Goal: Task Accomplishment & Management: Use online tool/utility

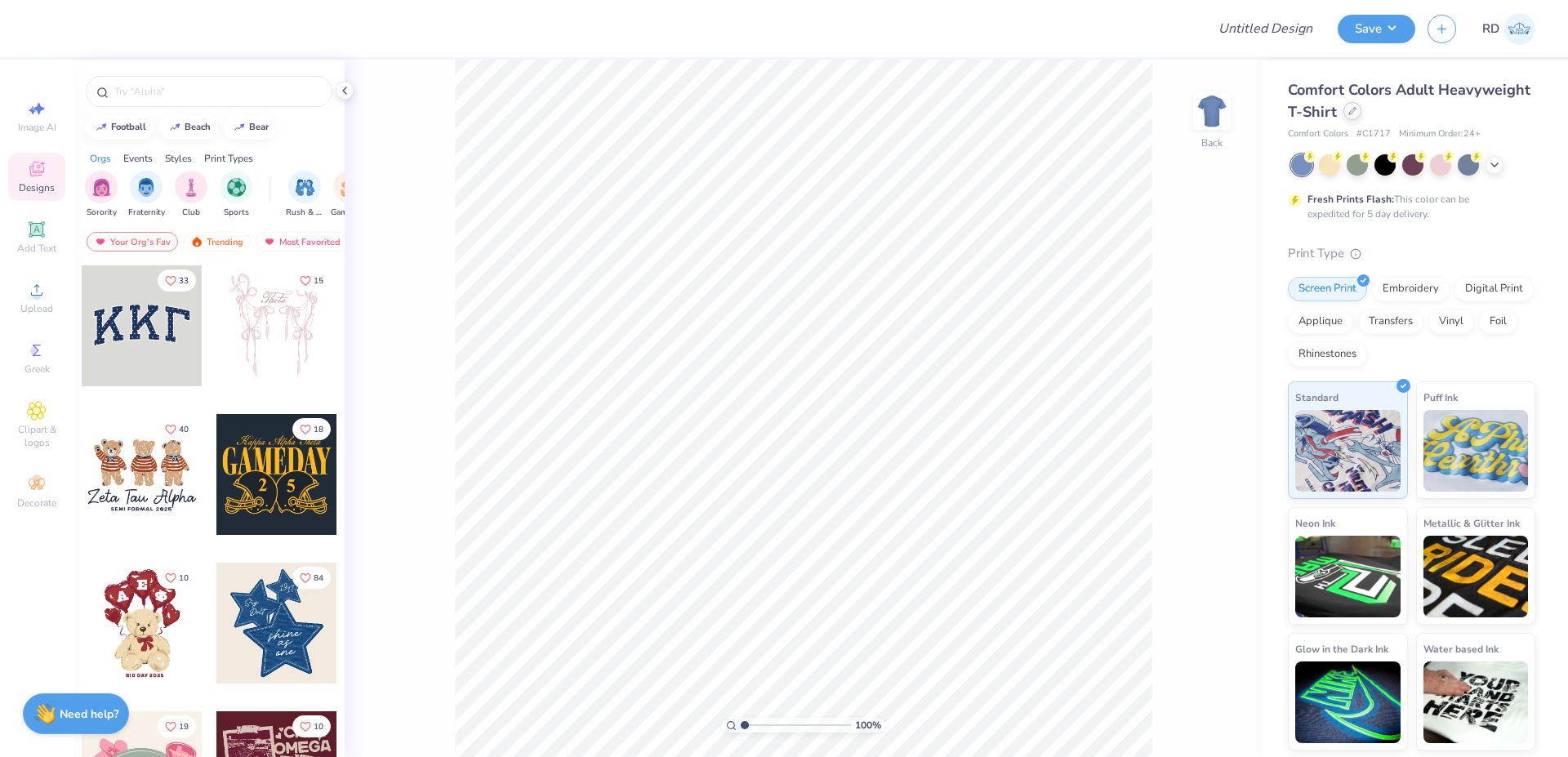
click at [1356, 109] on div at bounding box center [1352, 111] width 18 height 18
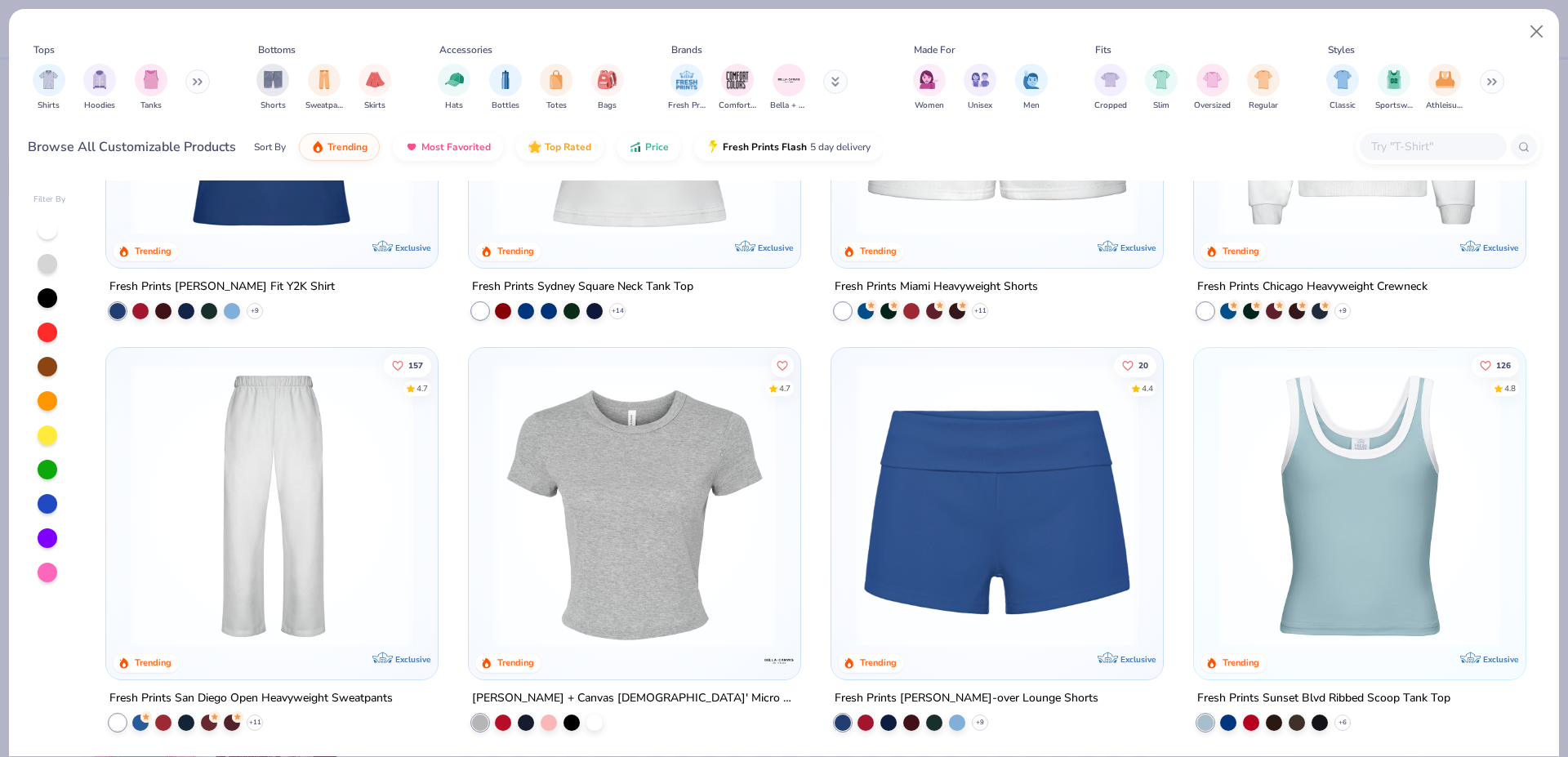
scroll to position [647, 0]
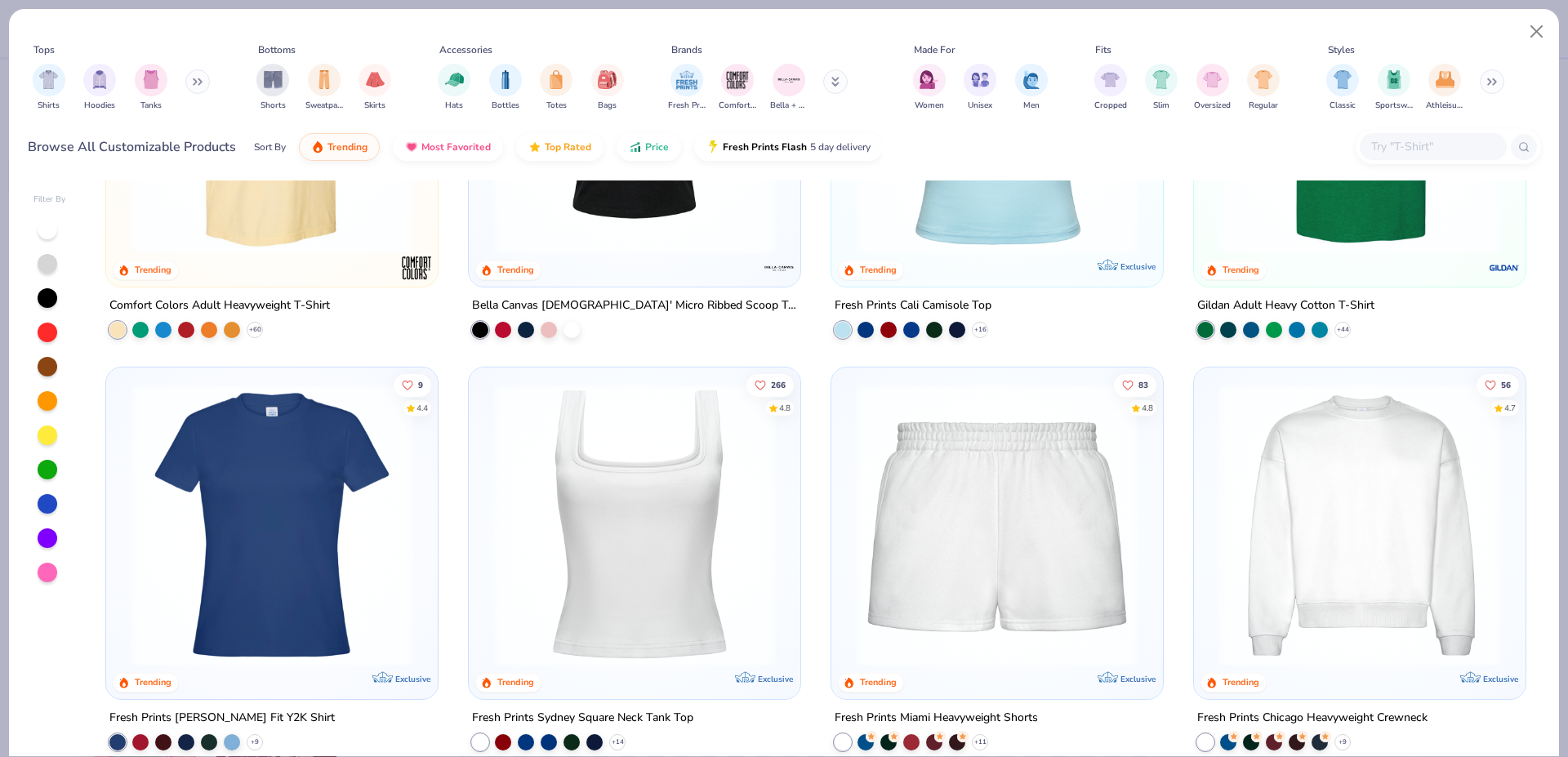
click at [1346, 448] on img at bounding box center [1359, 524] width 299 height 283
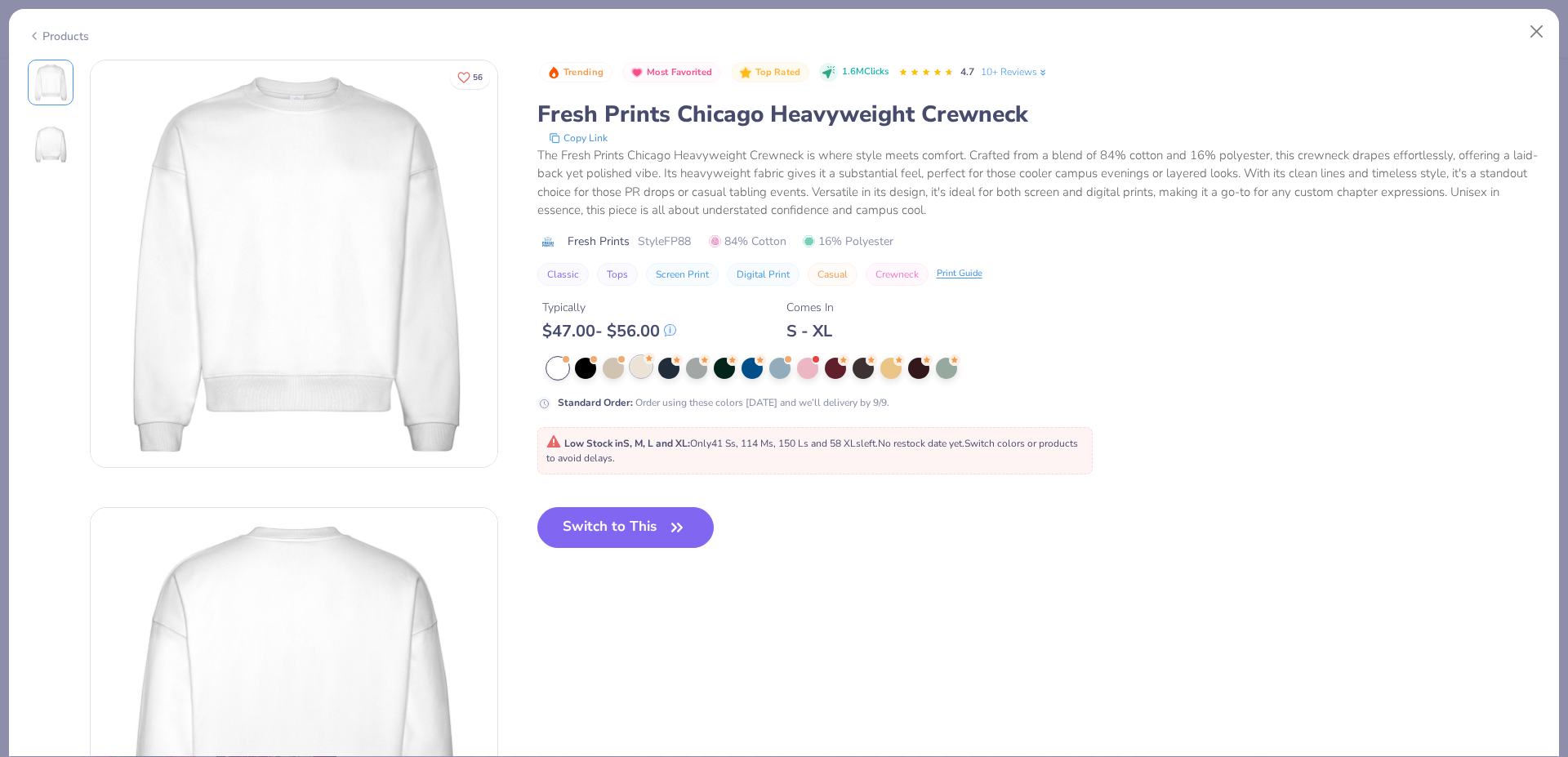
click at [639, 366] on div at bounding box center [641, 367] width 21 height 21
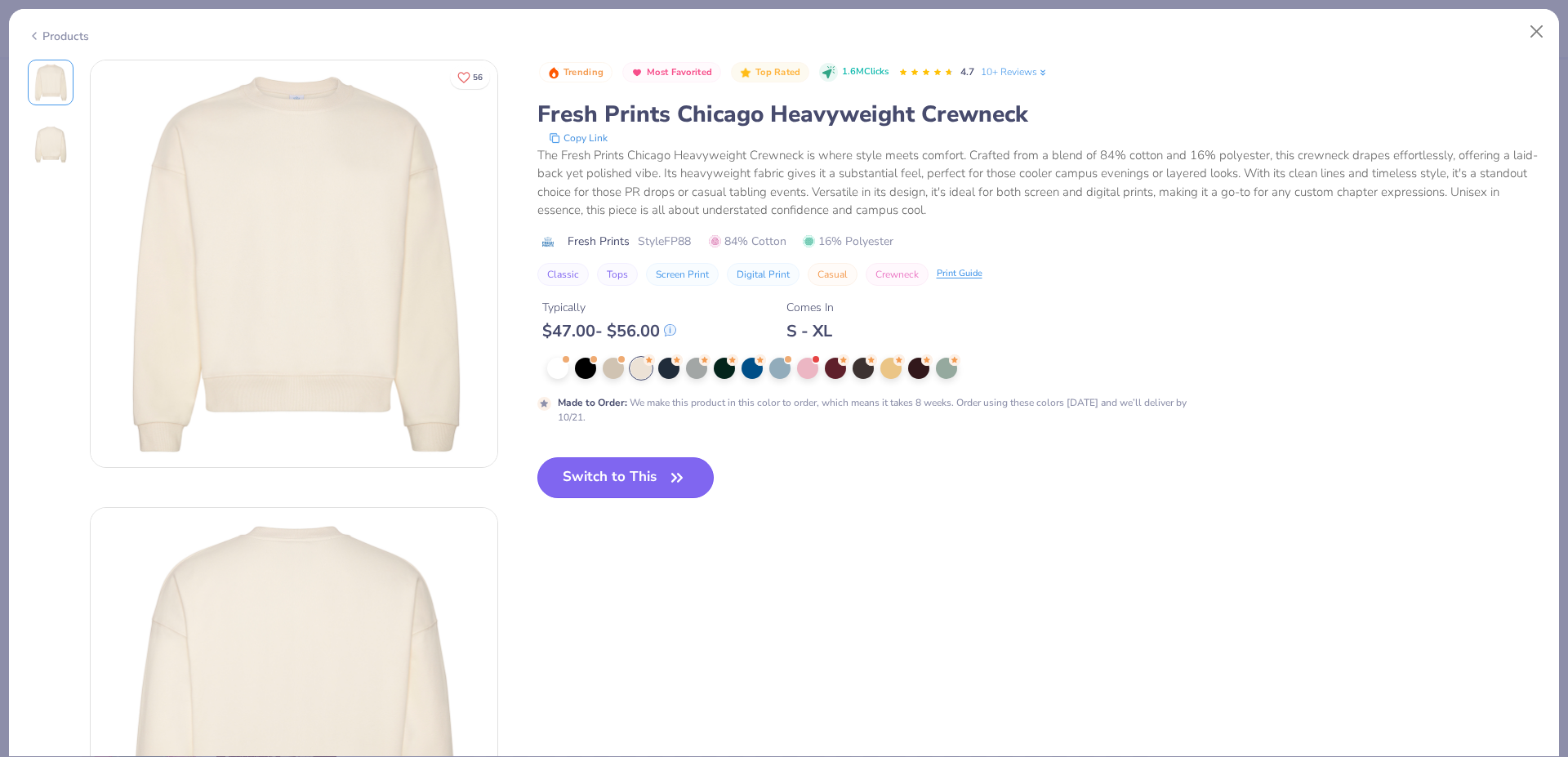
click at [658, 474] on button "Switch to This" at bounding box center [625, 477] width 177 height 41
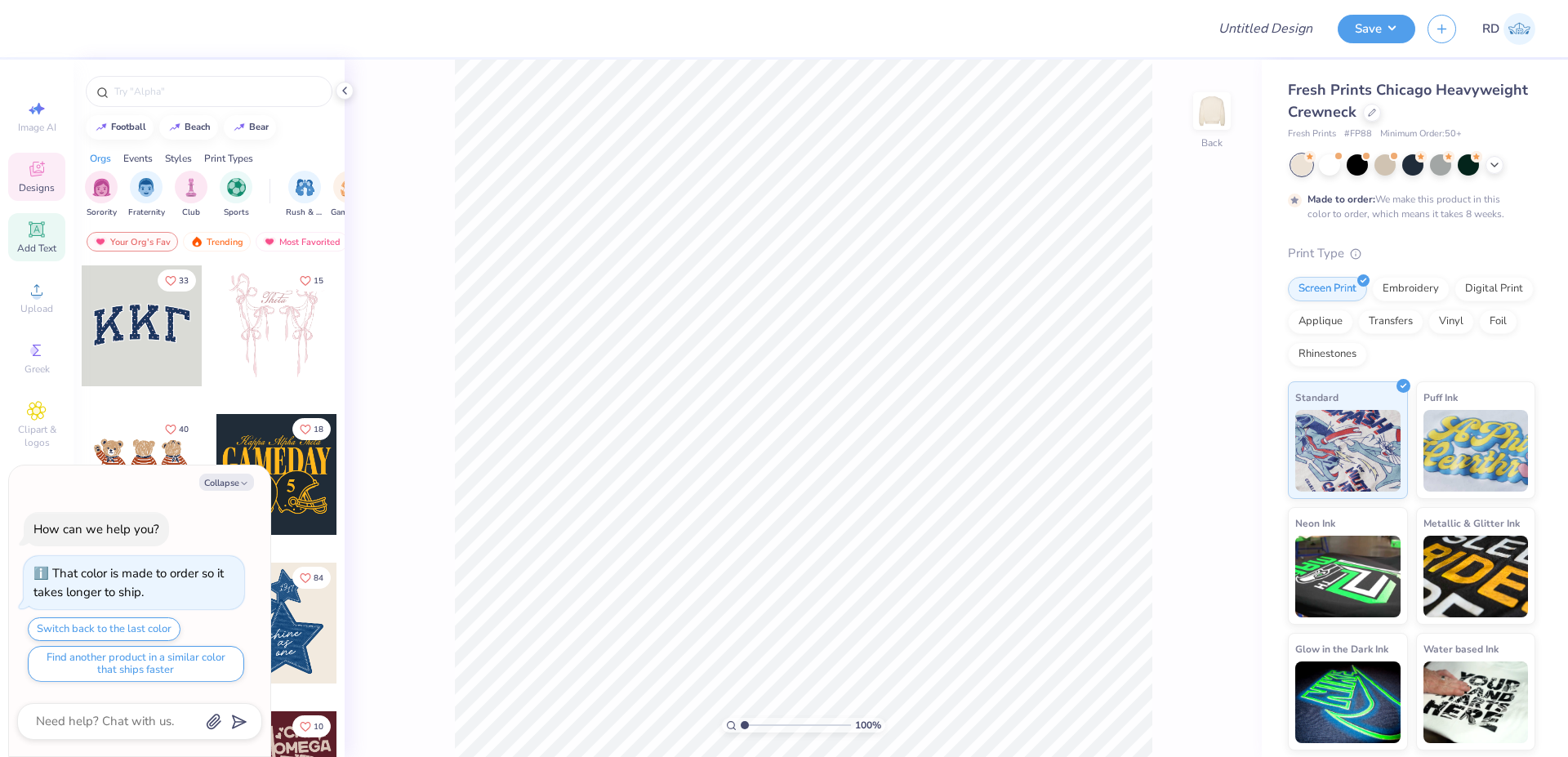
click at [23, 241] on div "Add Text" at bounding box center [37, 237] width 57 height 48
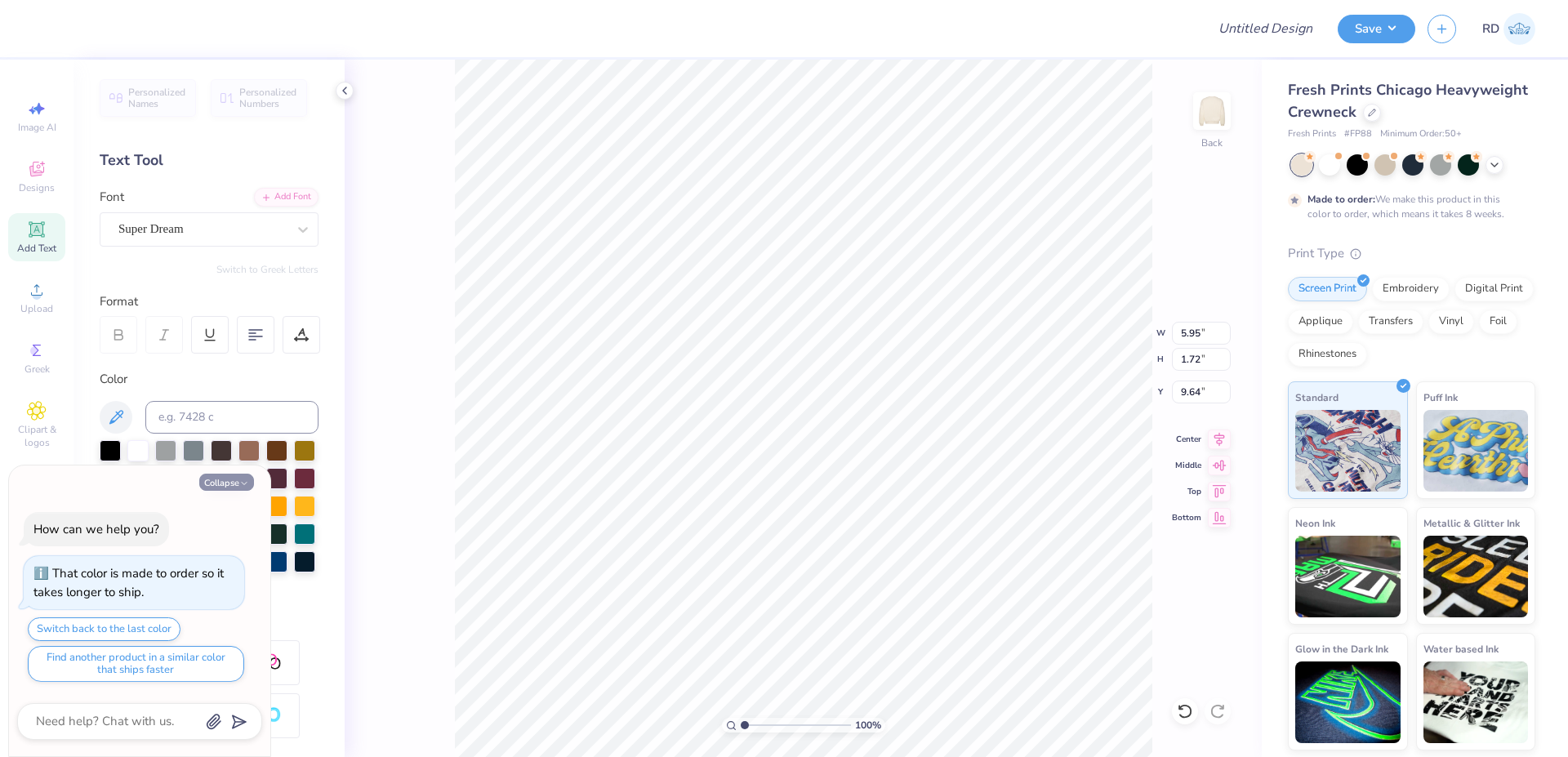
click at [226, 481] on button "Collapse" at bounding box center [226, 482] width 55 height 17
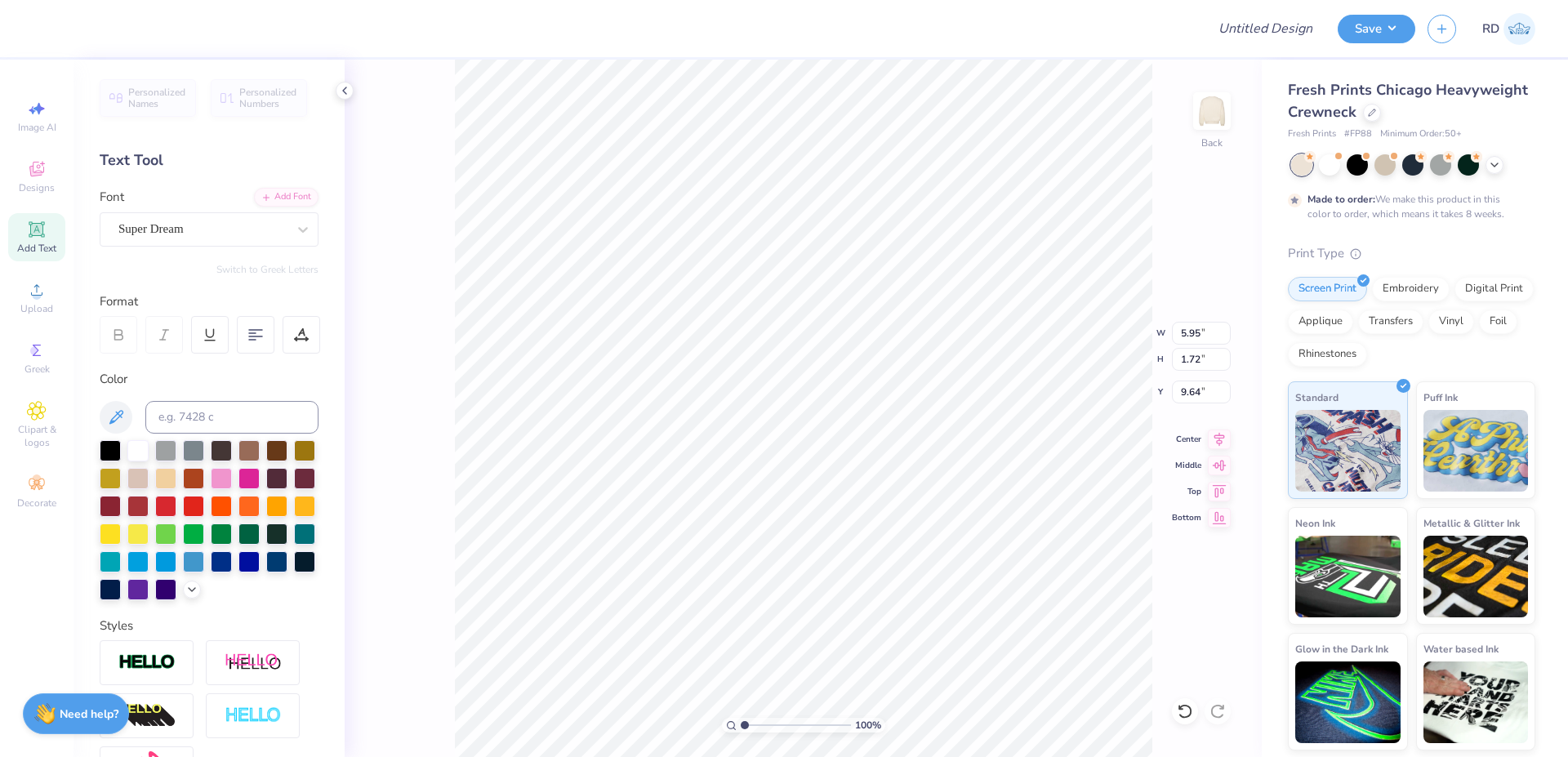
type textarea "x"
click at [51, 308] on span "Upload" at bounding box center [36, 309] width 33 height 13
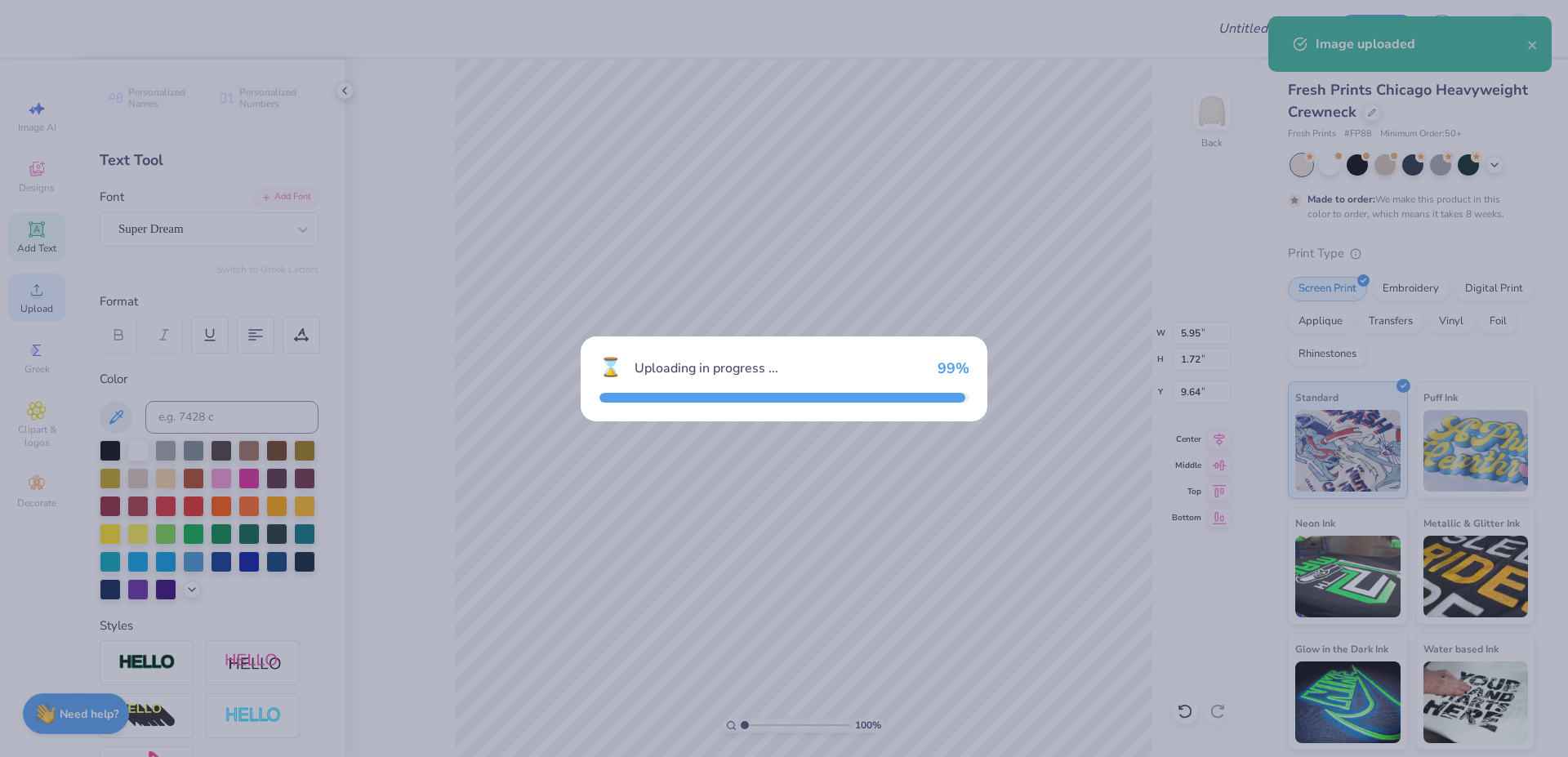
type input "15.00"
type input "7.43"
type input "6.78"
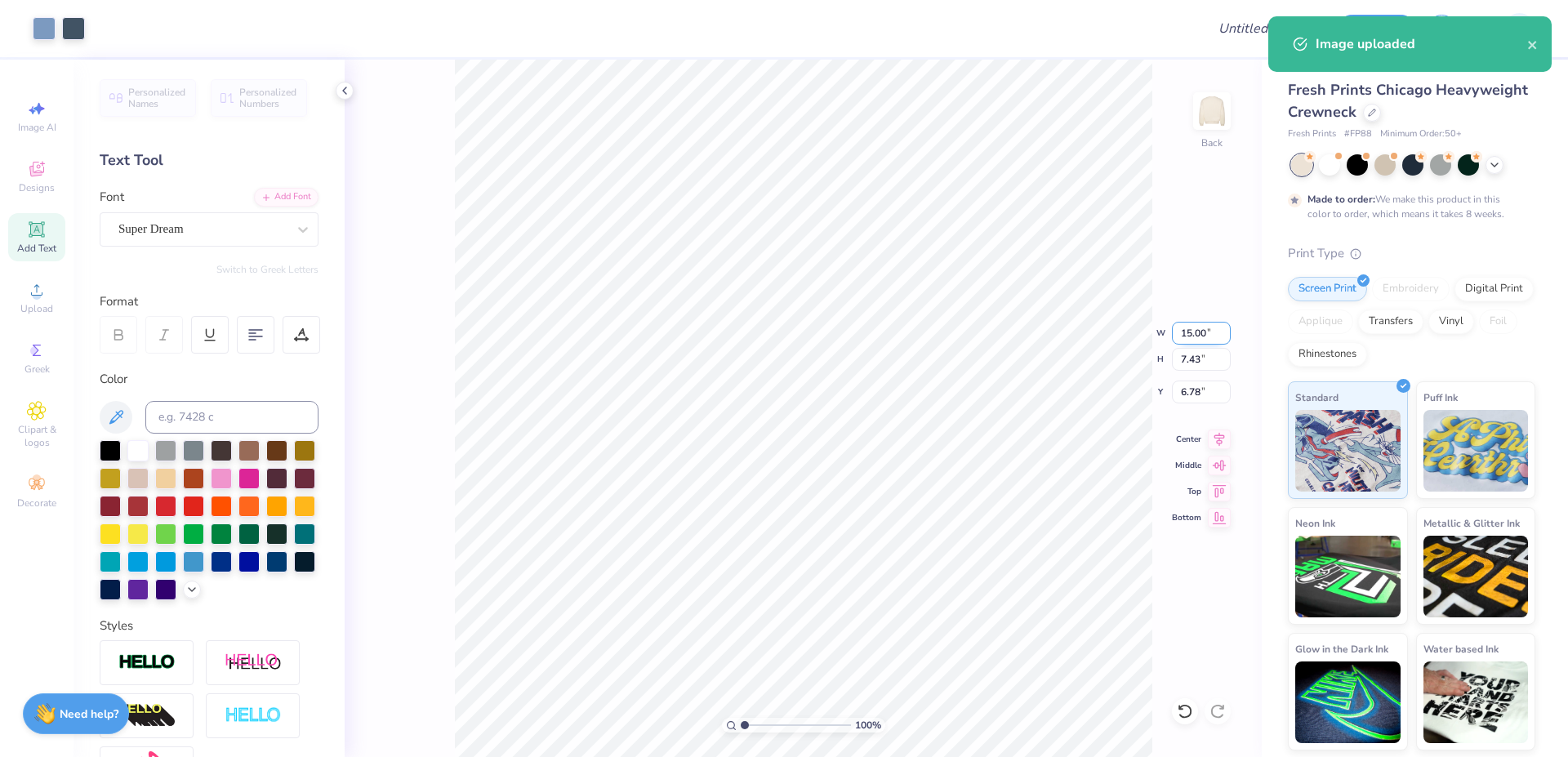
click at [1199, 334] on input "15.00" at bounding box center [1200, 333] width 58 height 23
type input "7.00"
type input "3.47"
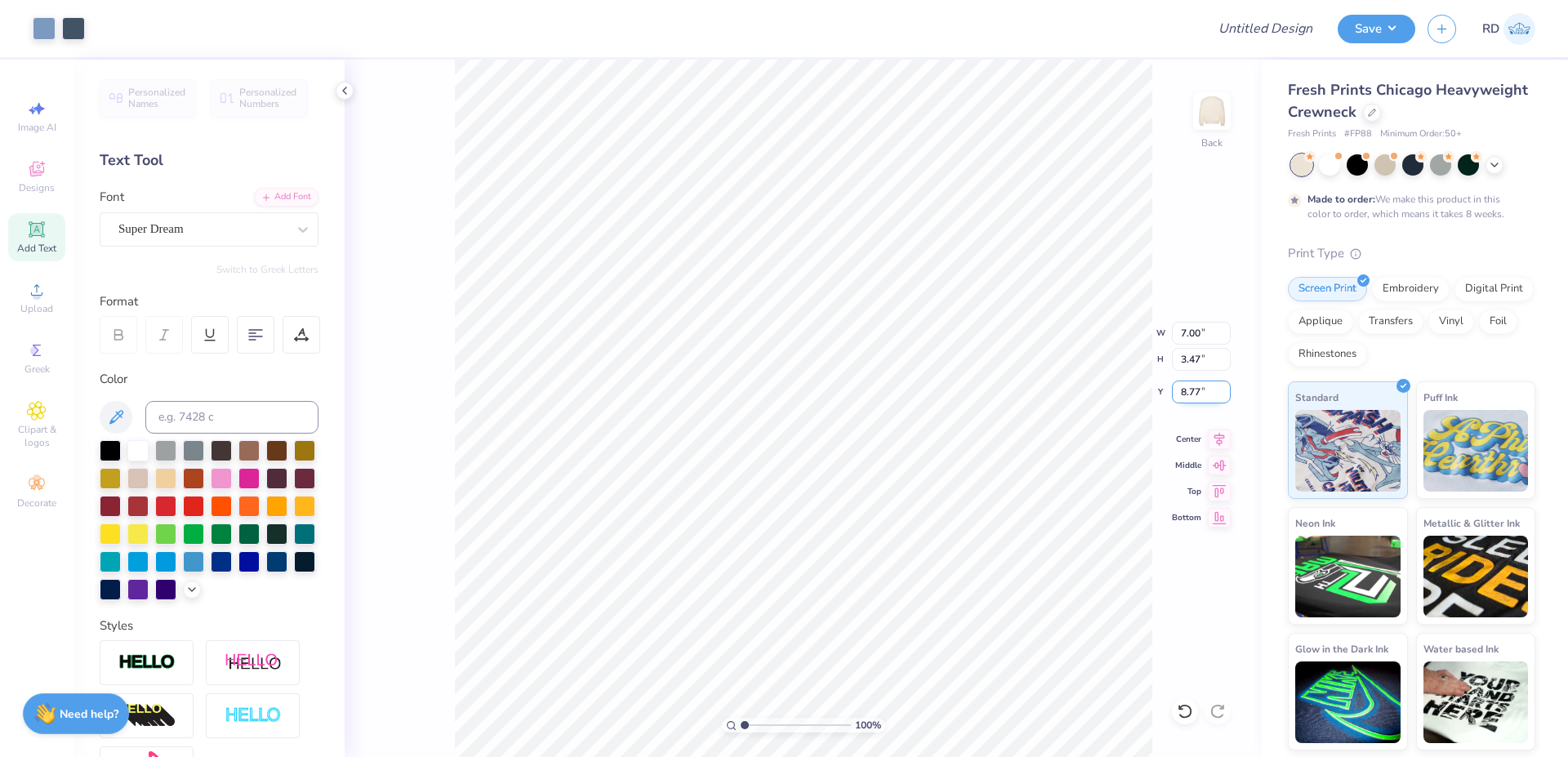
click at [1204, 395] on input "8.77" at bounding box center [1200, 392] width 58 height 23
type input "3.00"
click at [757, 721] on input "range" at bounding box center [795, 724] width 110 height 14
type input "2.15"
type input "5.95"
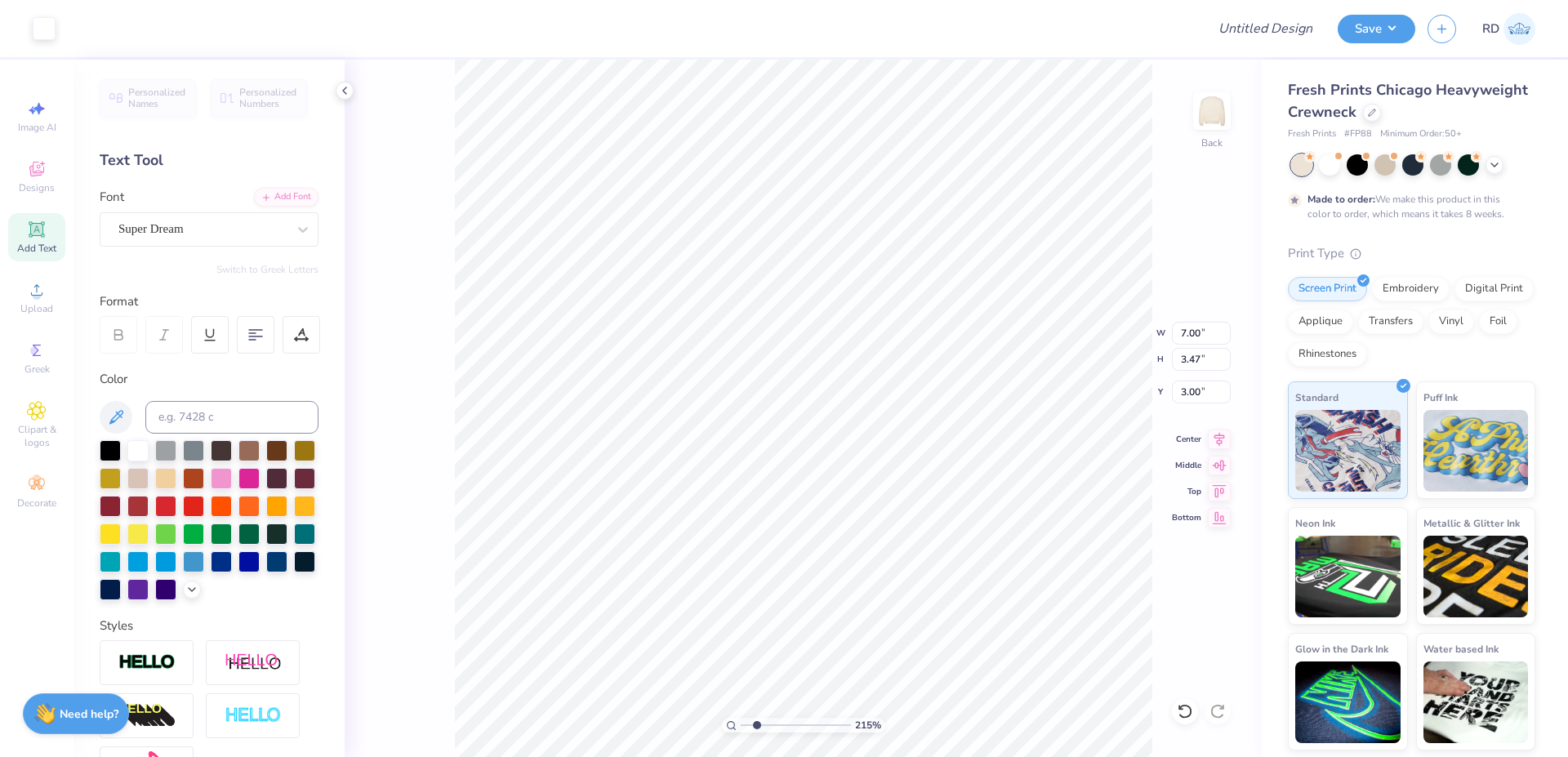
type input "1.72"
type input "7.10"
type input "7.00"
type input "3.47"
type input "3.00"
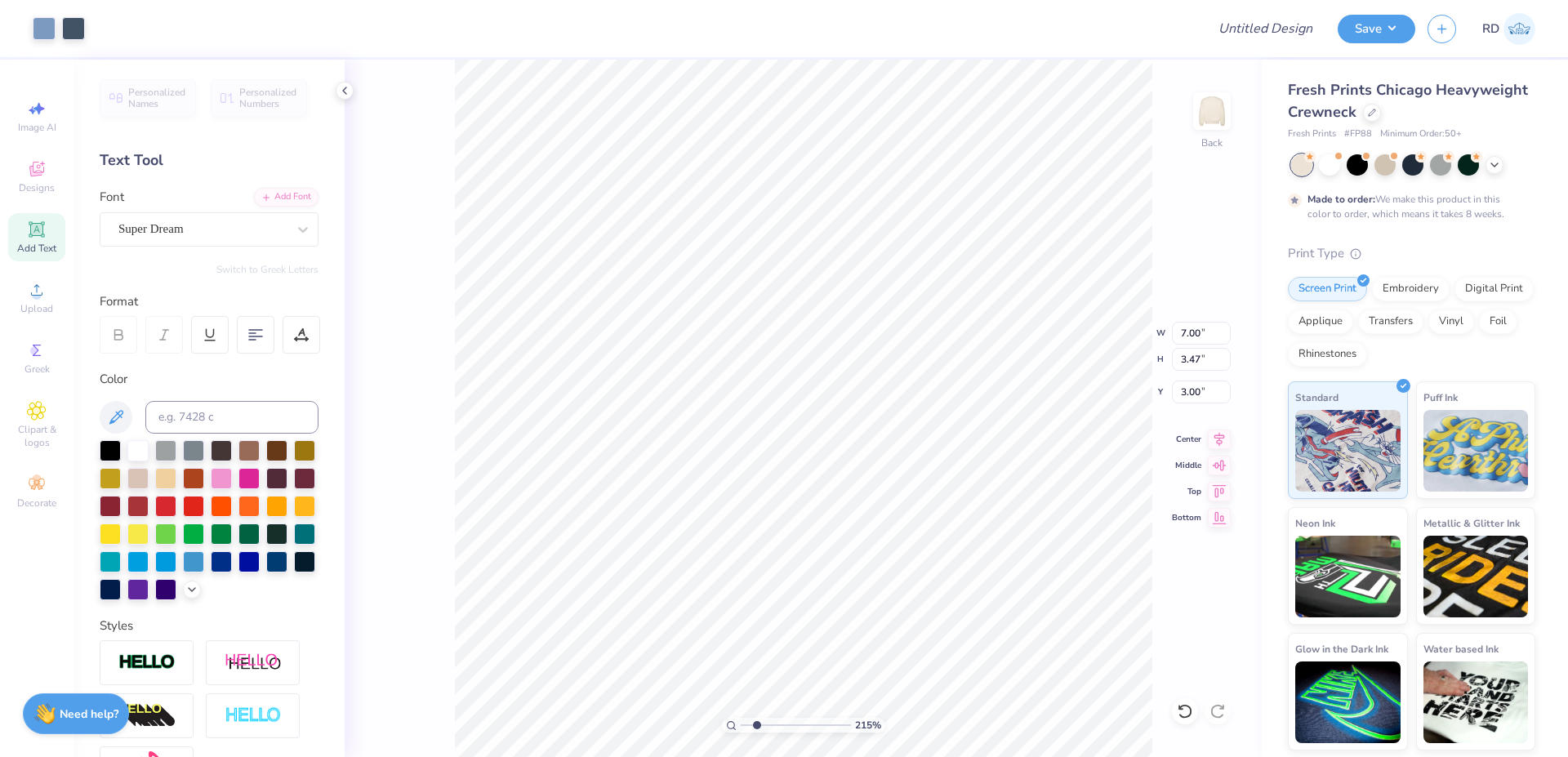
type input "5.95"
type input "1.72"
type input "7.10"
click at [196, 406] on input at bounding box center [232, 418] width 173 height 33
type input "7545"
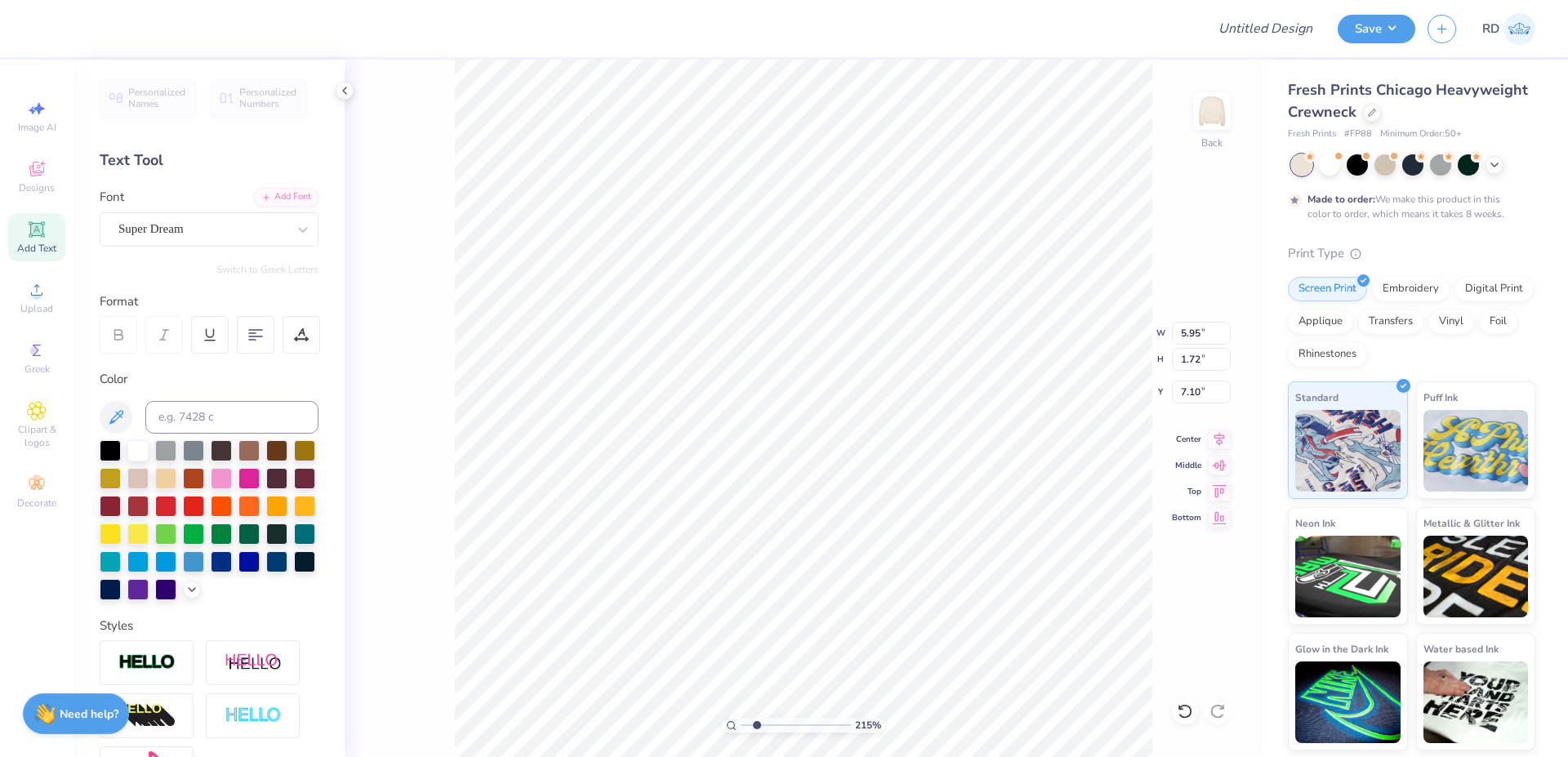
click at [274, 186] on div "Personalized Names Personalized Numbers Text Tool Add Font Font Super Dream Swi…" at bounding box center [209, 408] width 271 height 698
click at [275, 192] on div "Add Font" at bounding box center [285, 195] width 64 height 19
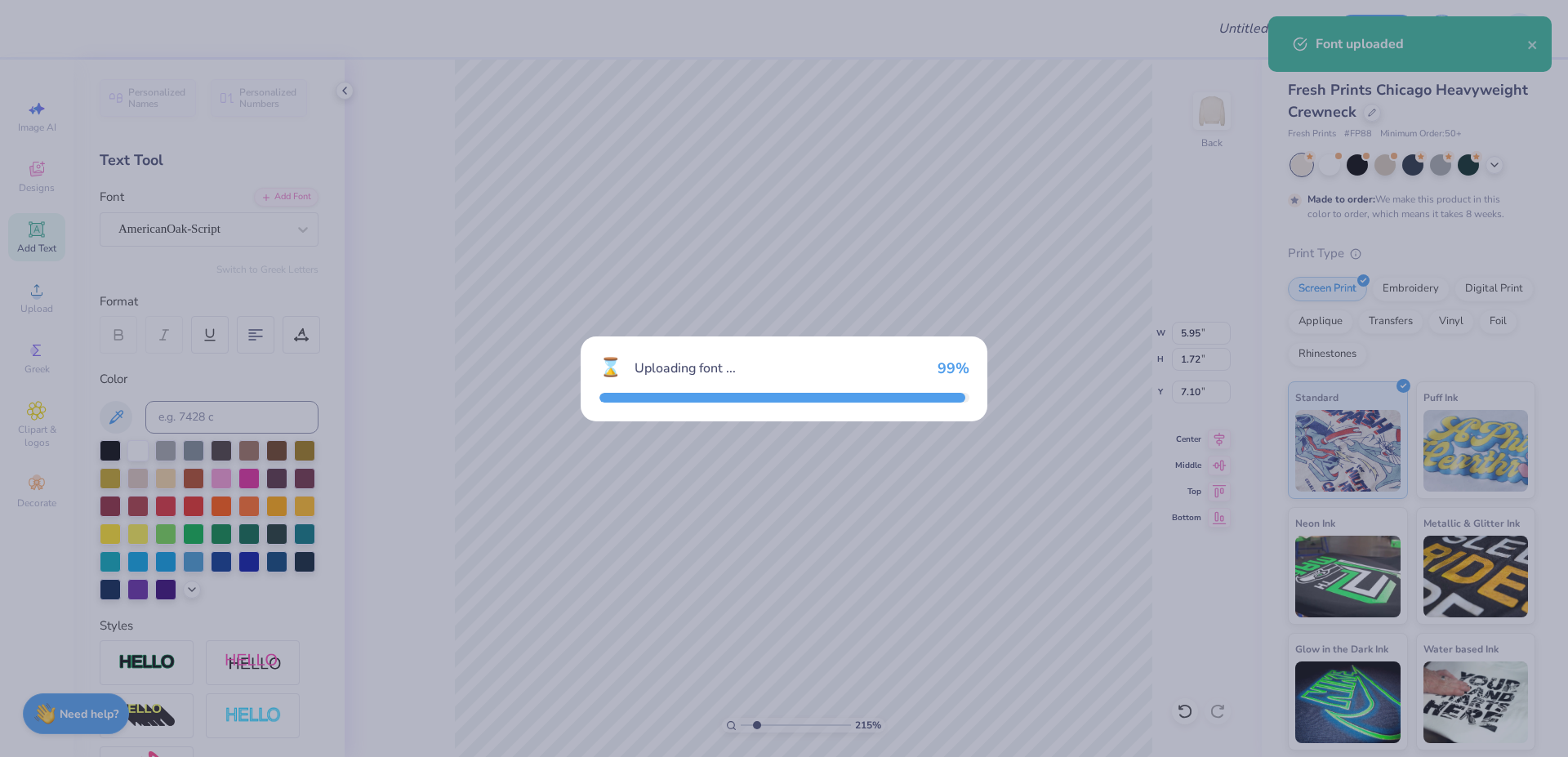
type input "9.10"
type input "2.44"
type input "6.74"
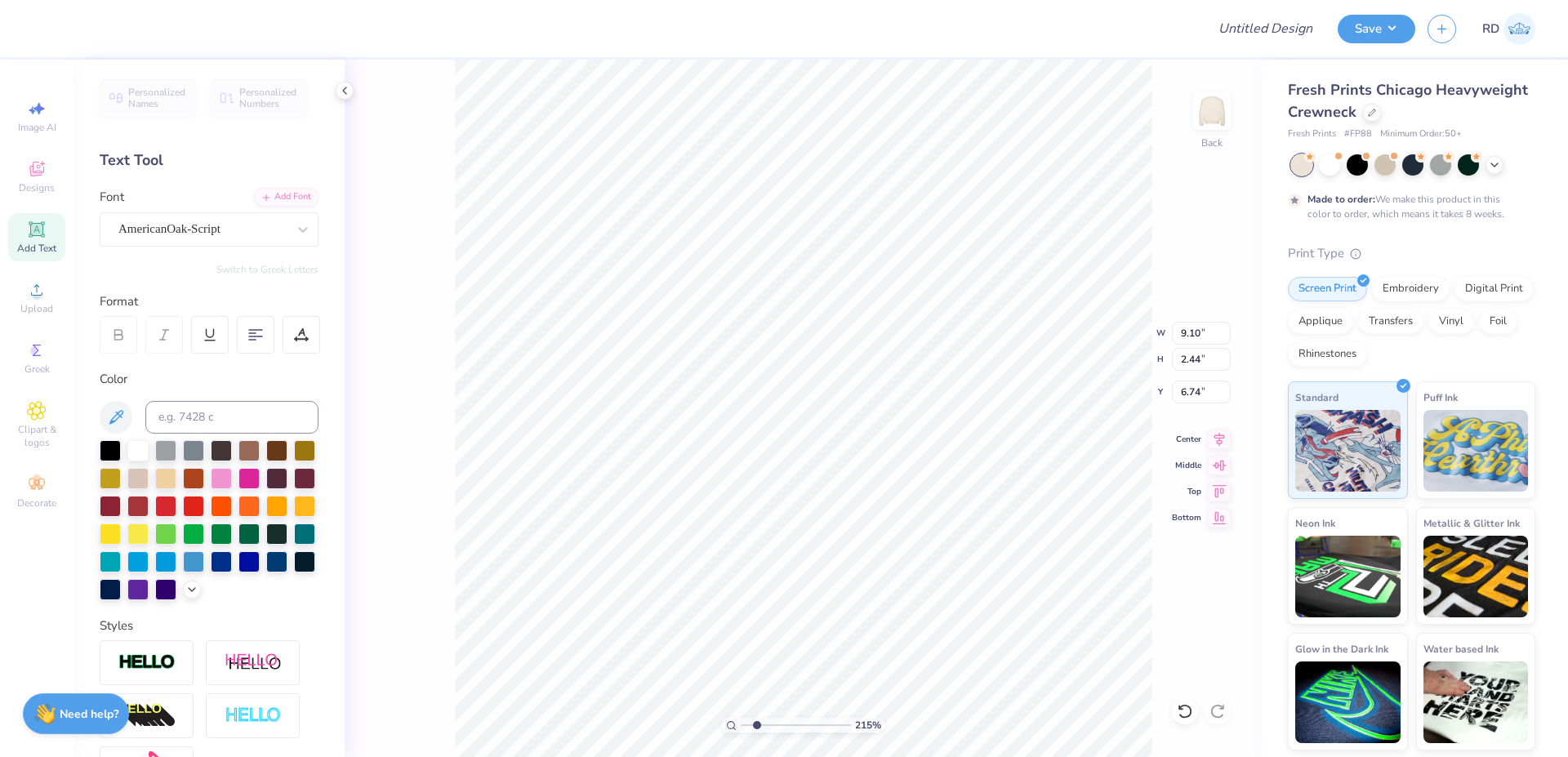
scroll to position [0, 6]
type textarea "Bid Day '25"
click at [1200, 331] on input "9.10" at bounding box center [1200, 333] width 58 height 23
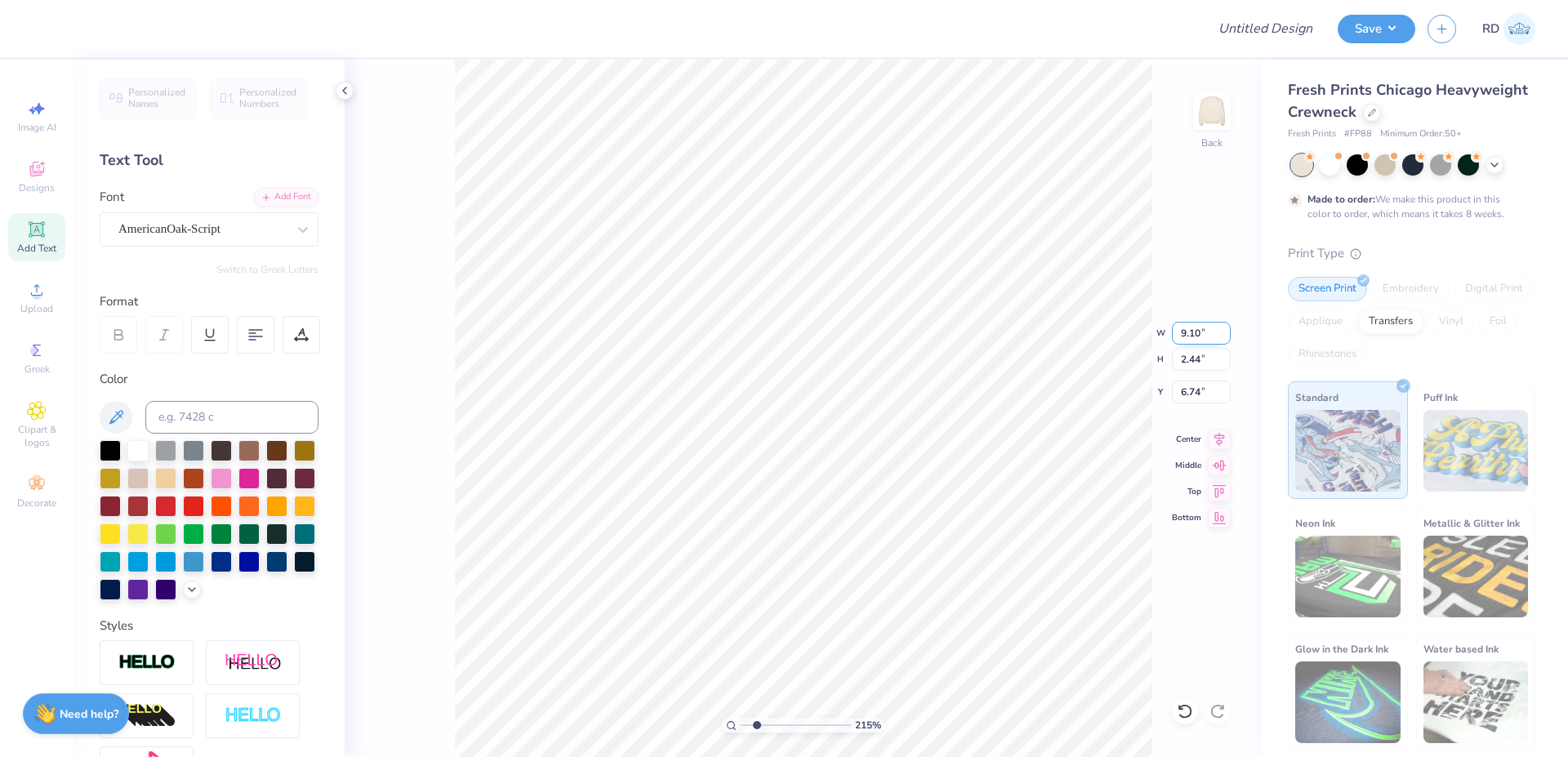
type input "16.56"
type input "3.34"
type input "6.29"
click at [1197, 333] on input "16.56" at bounding box center [1200, 333] width 58 height 23
paste input "3.33"
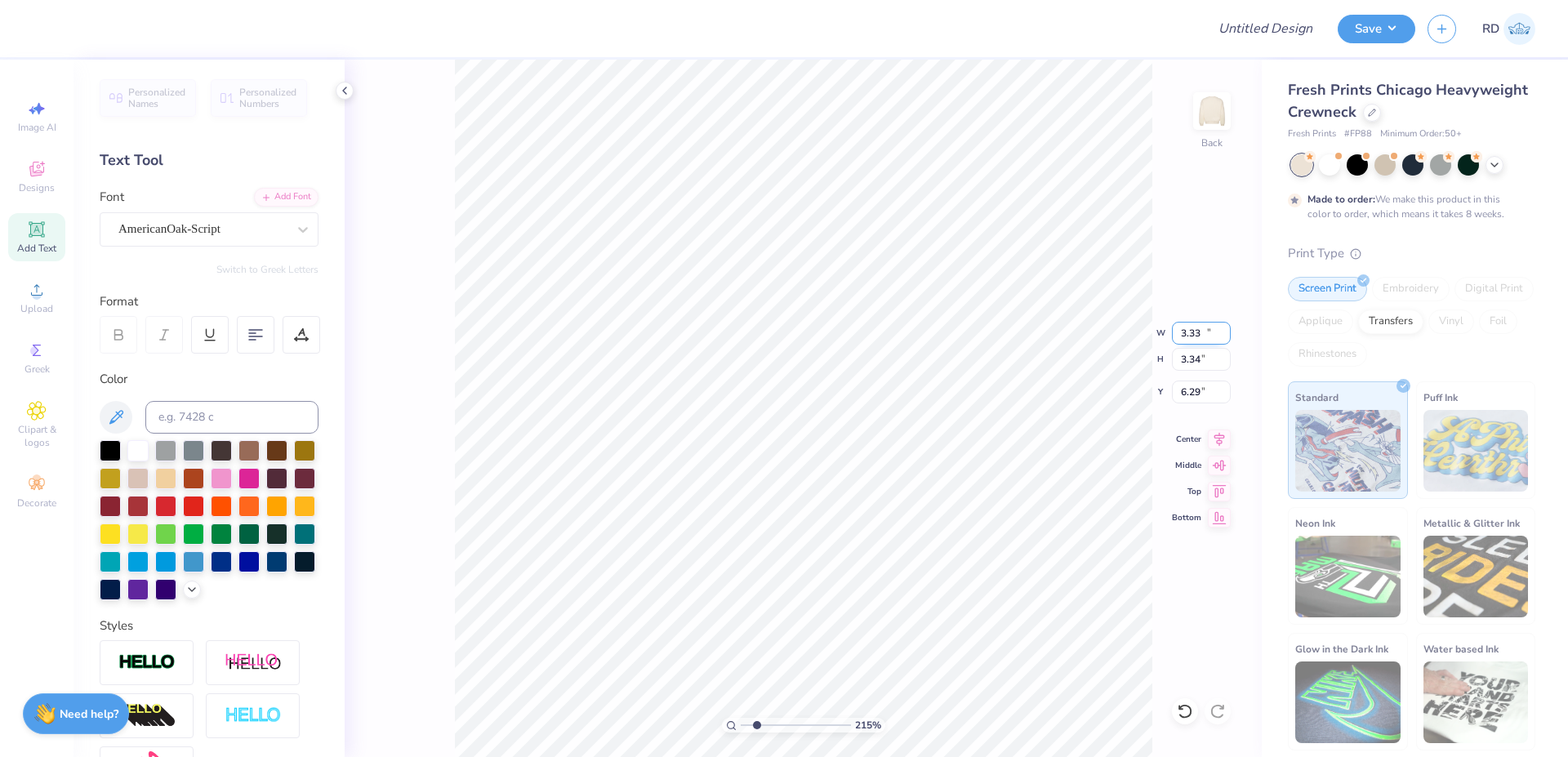
type input "3.33"
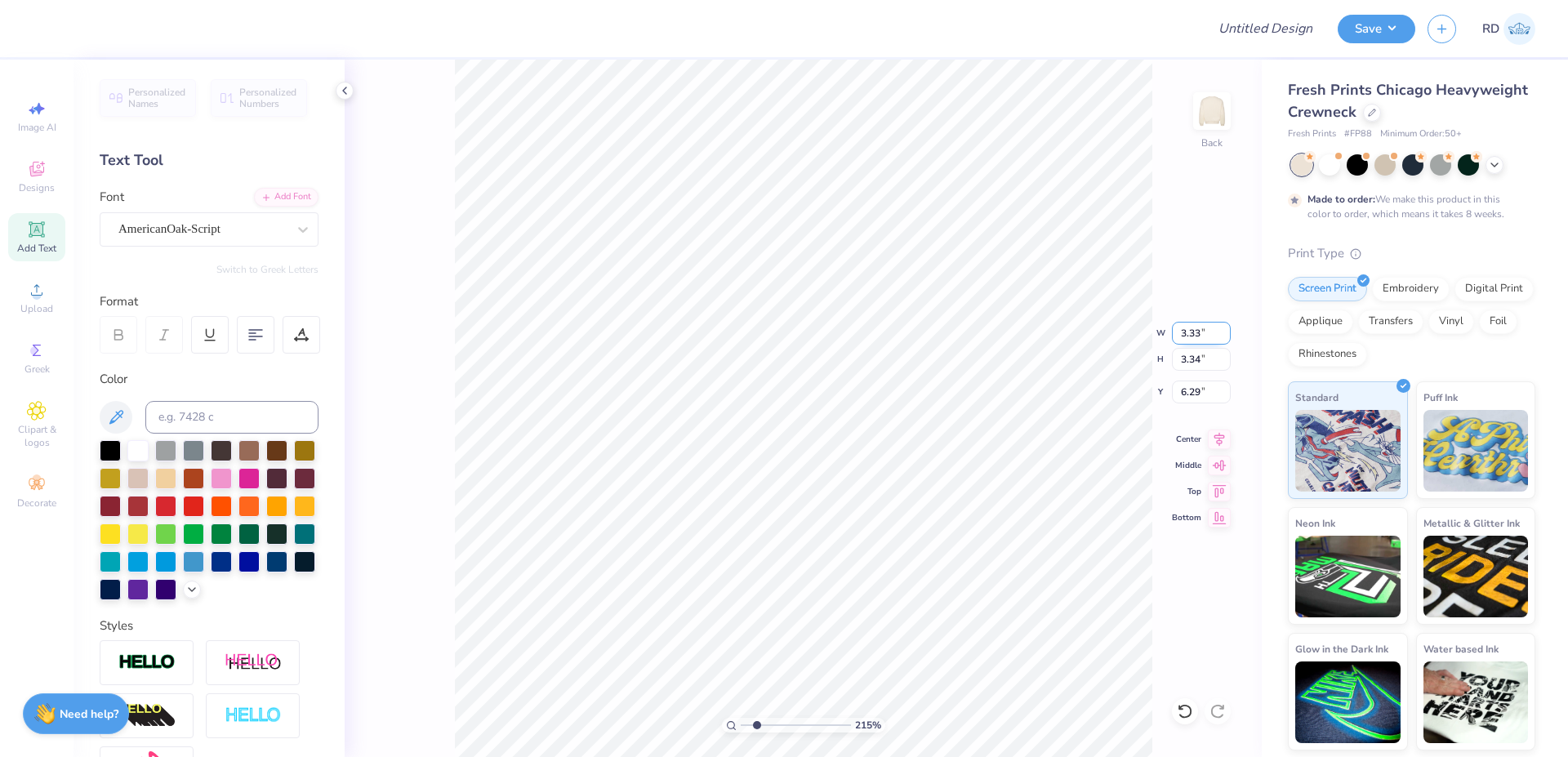
type input "0.67"
type input "7.63"
click at [777, 727] on input "range" at bounding box center [795, 724] width 110 height 14
type input "3.94"
click at [859, 456] on li "Duplicate" at bounding box center [889, 449] width 128 height 32
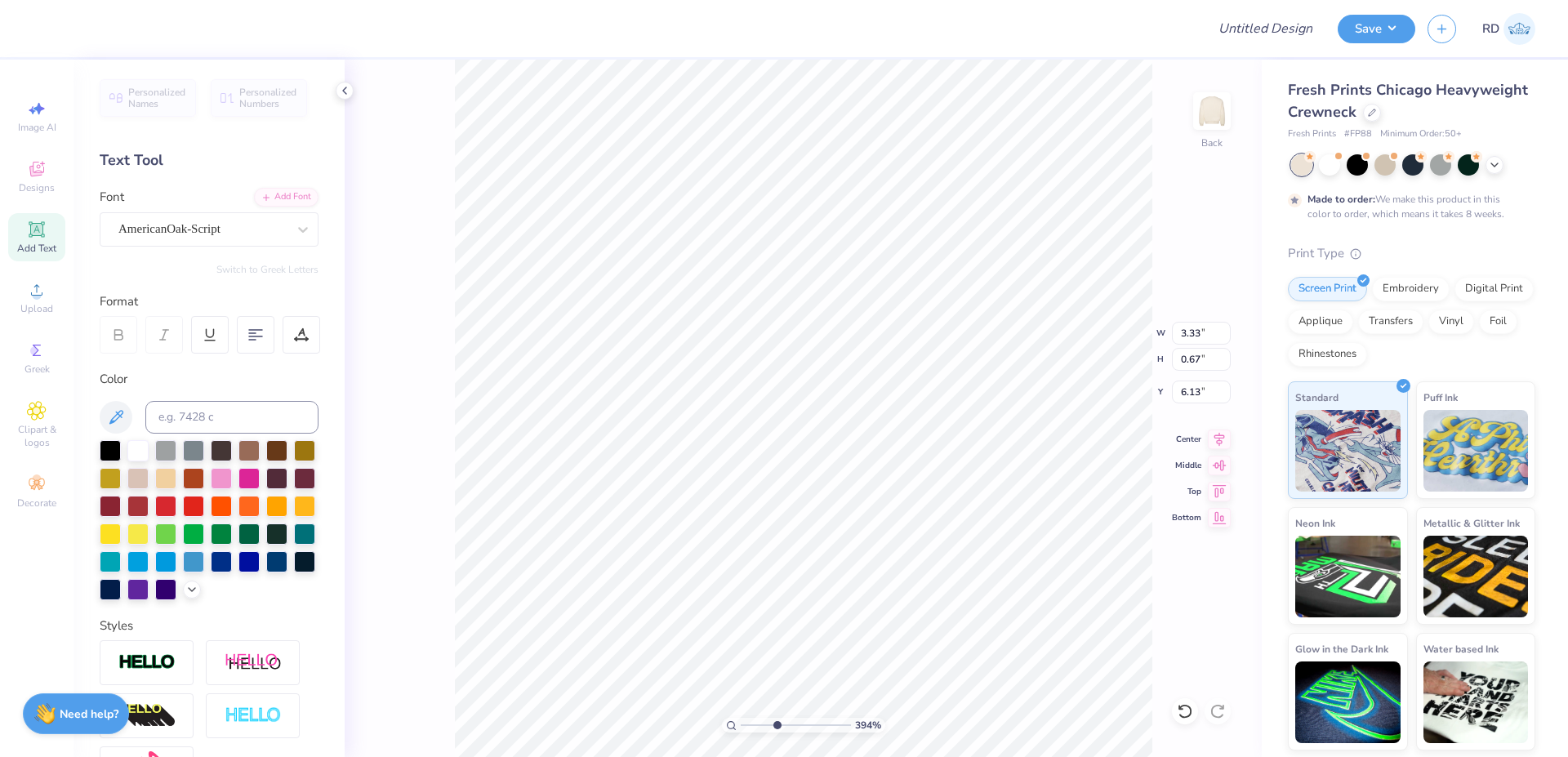
type input "7.13"
type textarea "SK"
click at [280, 200] on div "Add Font" at bounding box center [285, 195] width 64 height 19
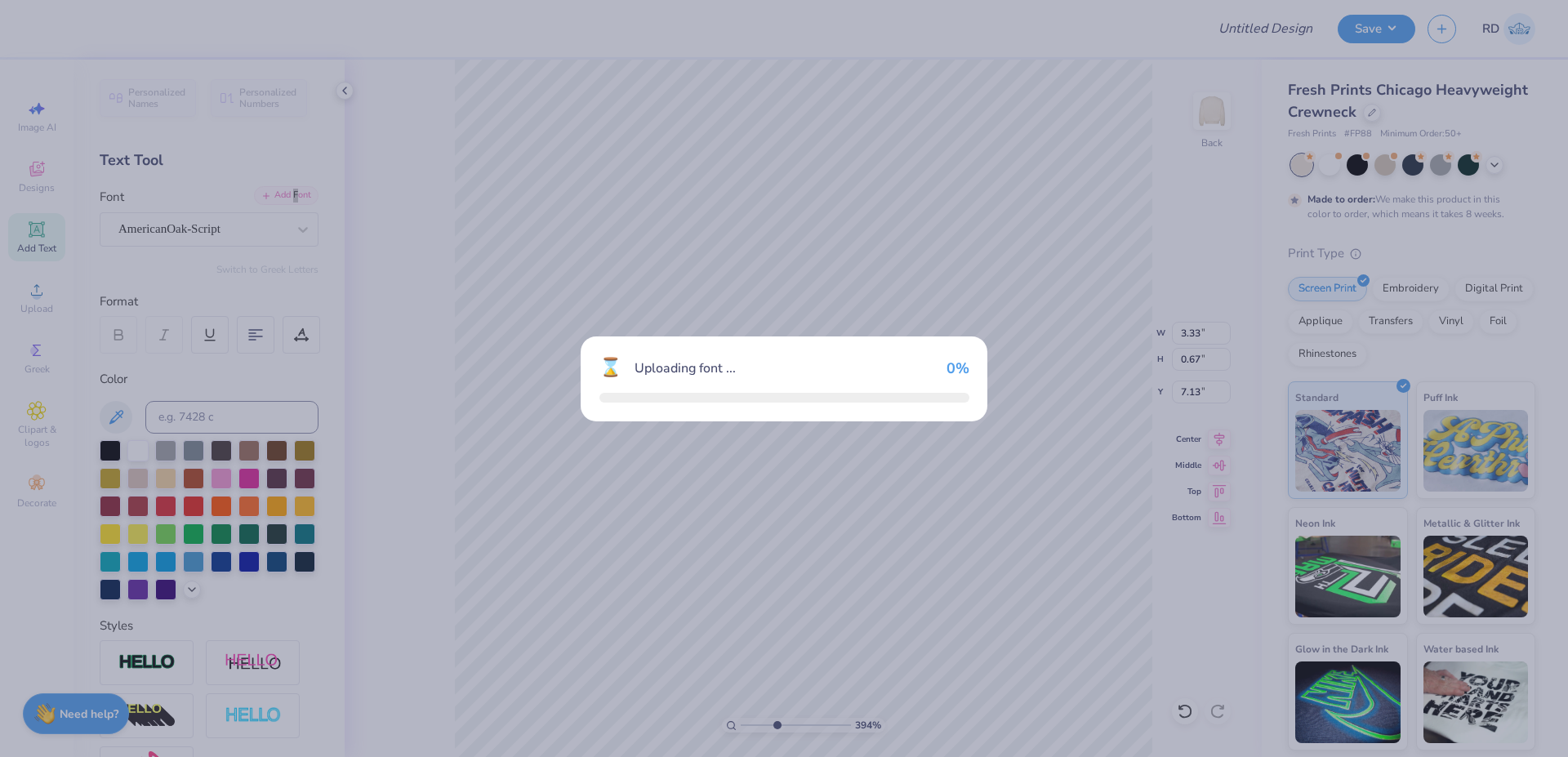
type input "1.29"
type input "0.48"
type input "7.23"
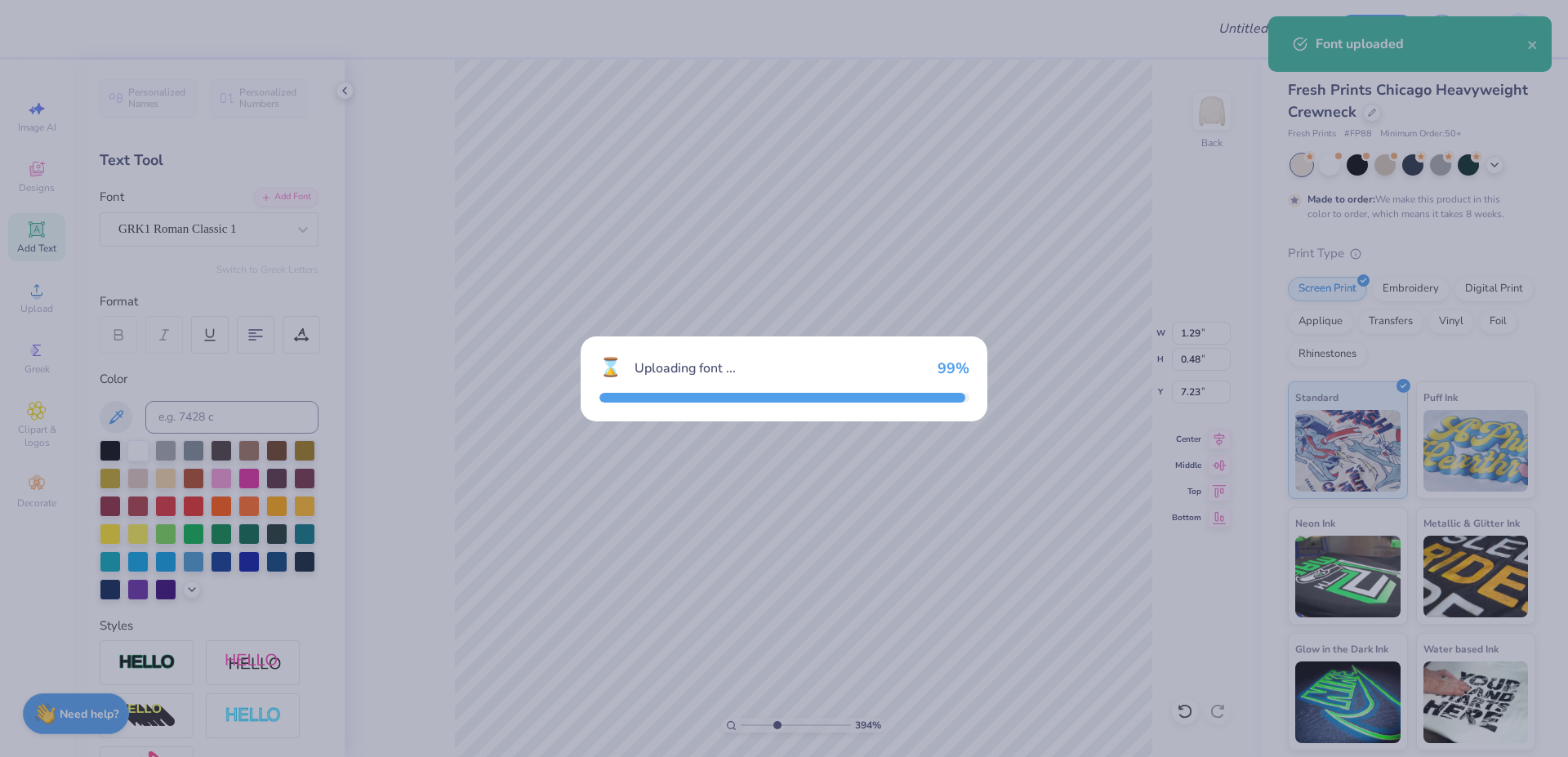
type input "0.71"
type input "0.36"
type input "7.29"
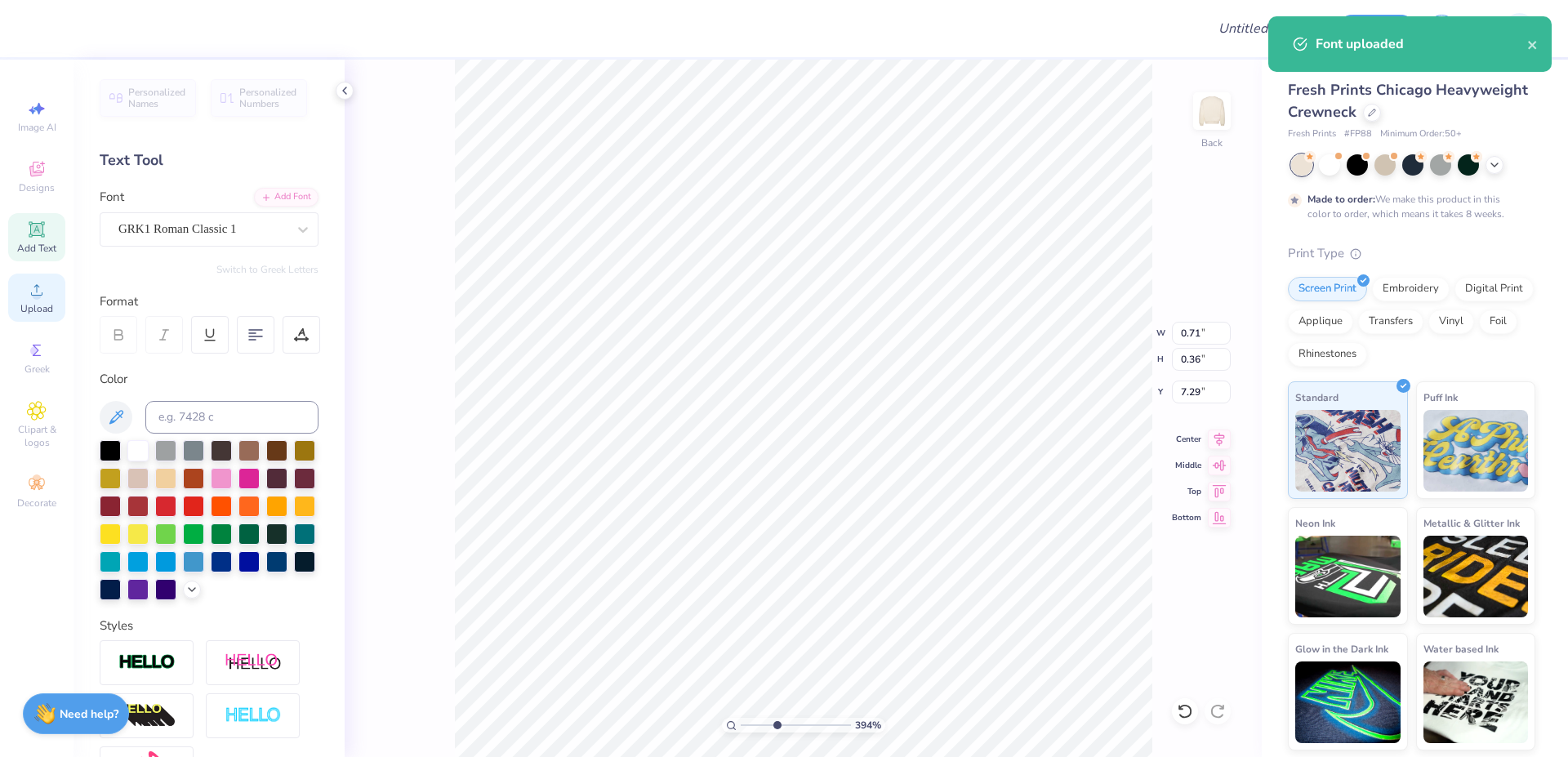
click at [41, 291] on icon at bounding box center [36, 289] width 19 height 19
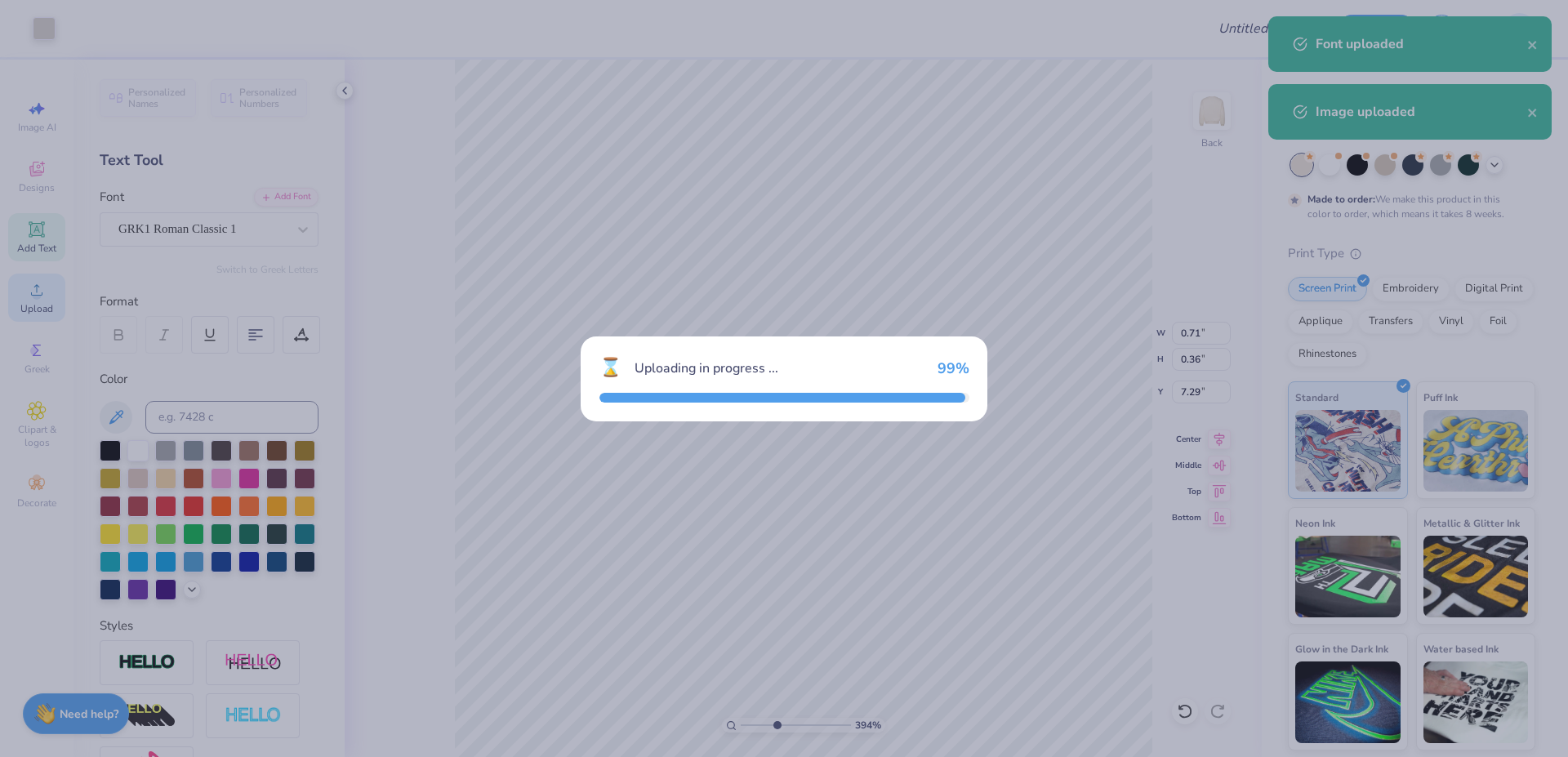
type input "2.67"
type input "1.35"
type input "9.82"
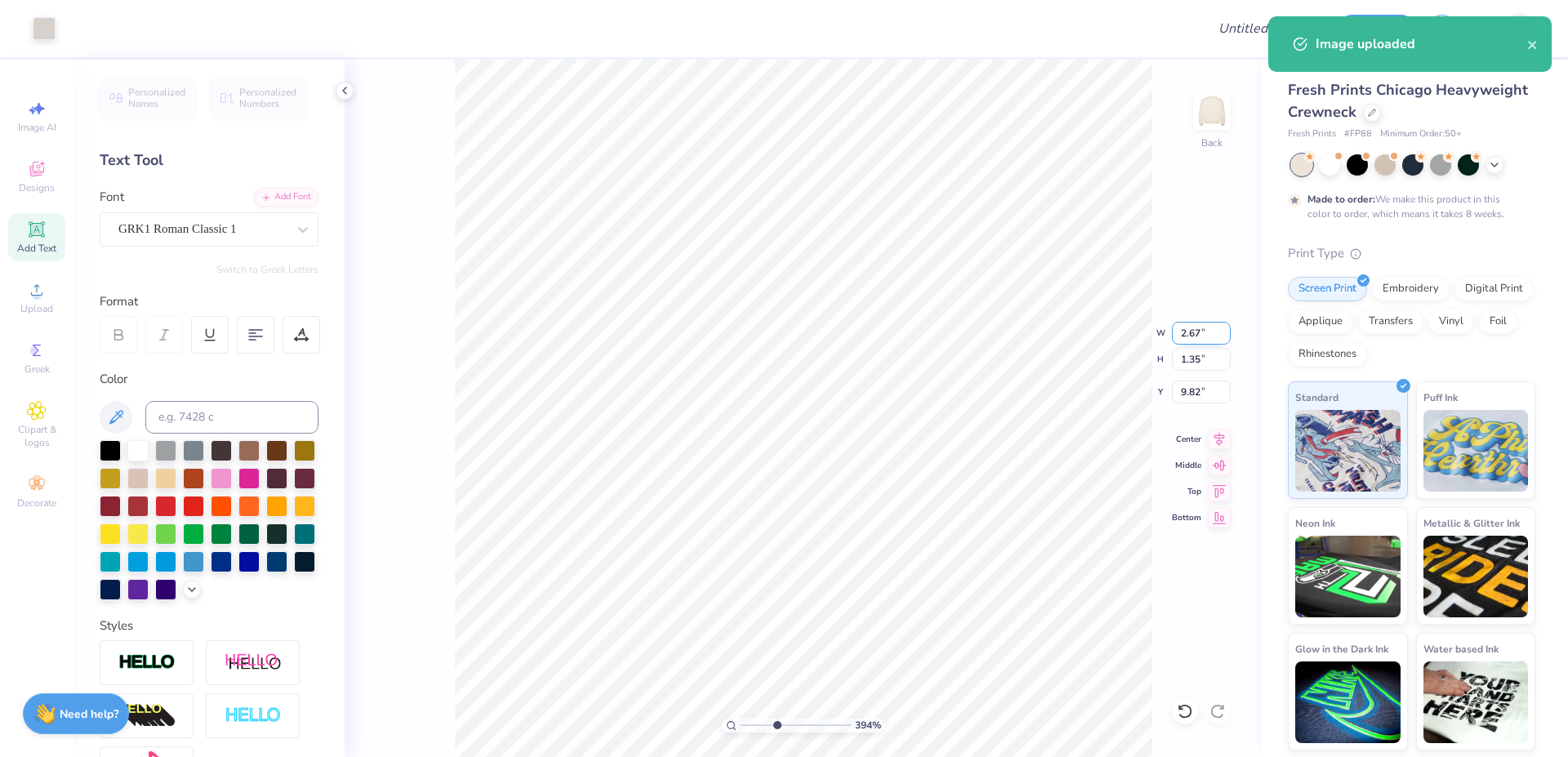
click at [1198, 335] on input "2.67" at bounding box center [1200, 333] width 58 height 23
type input "1.00"
type input "0.51"
type input "10.25"
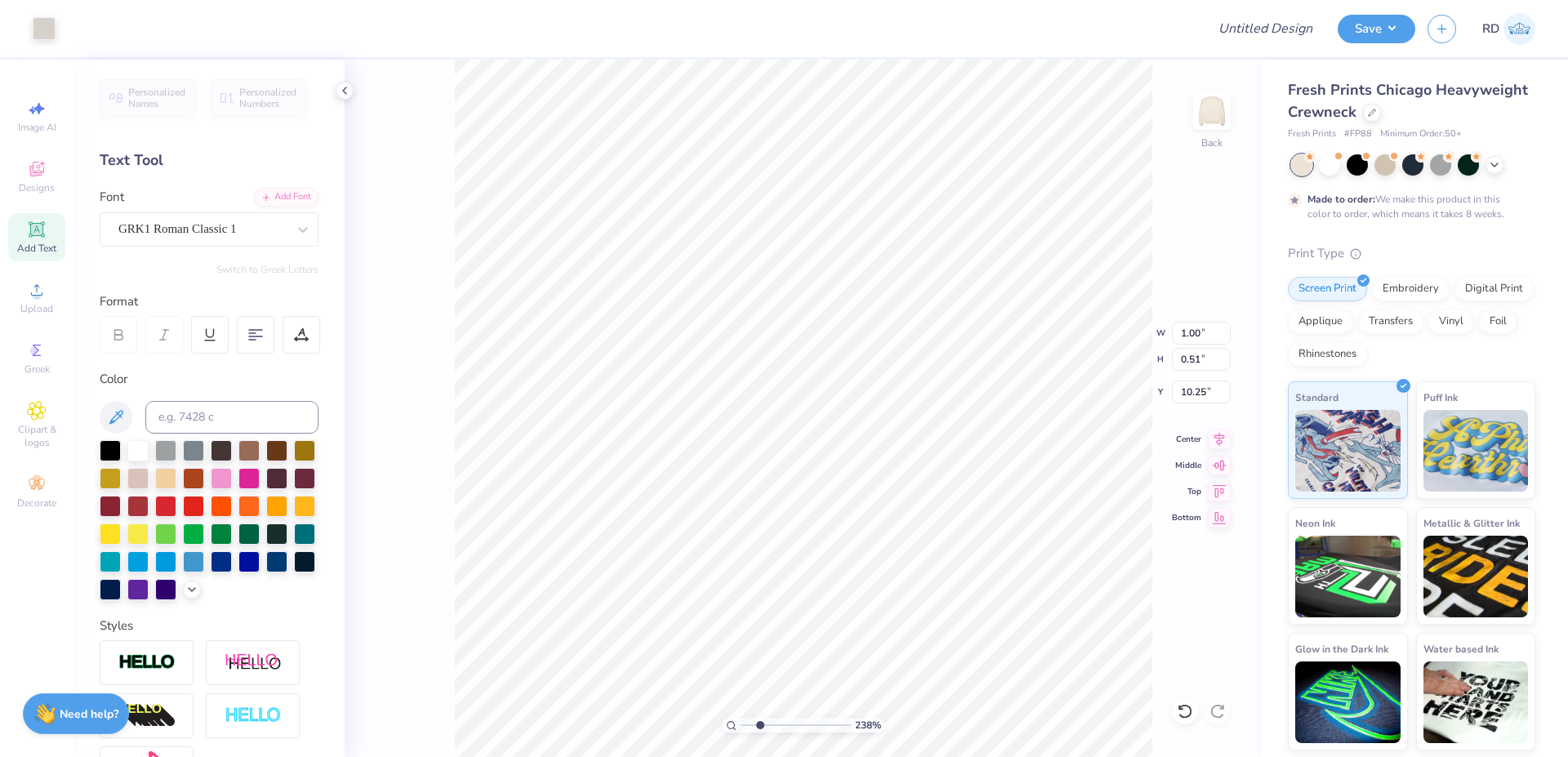
drag, startPoint x: 760, startPoint y: 725, endPoint x: 777, endPoint y: 720, distance: 17.7
type input "2.45"
click at [761, 725] on input "range" at bounding box center [795, 724] width 110 height 14
type input "7.22"
click at [783, 727] on input "range" at bounding box center [795, 724] width 110 height 14
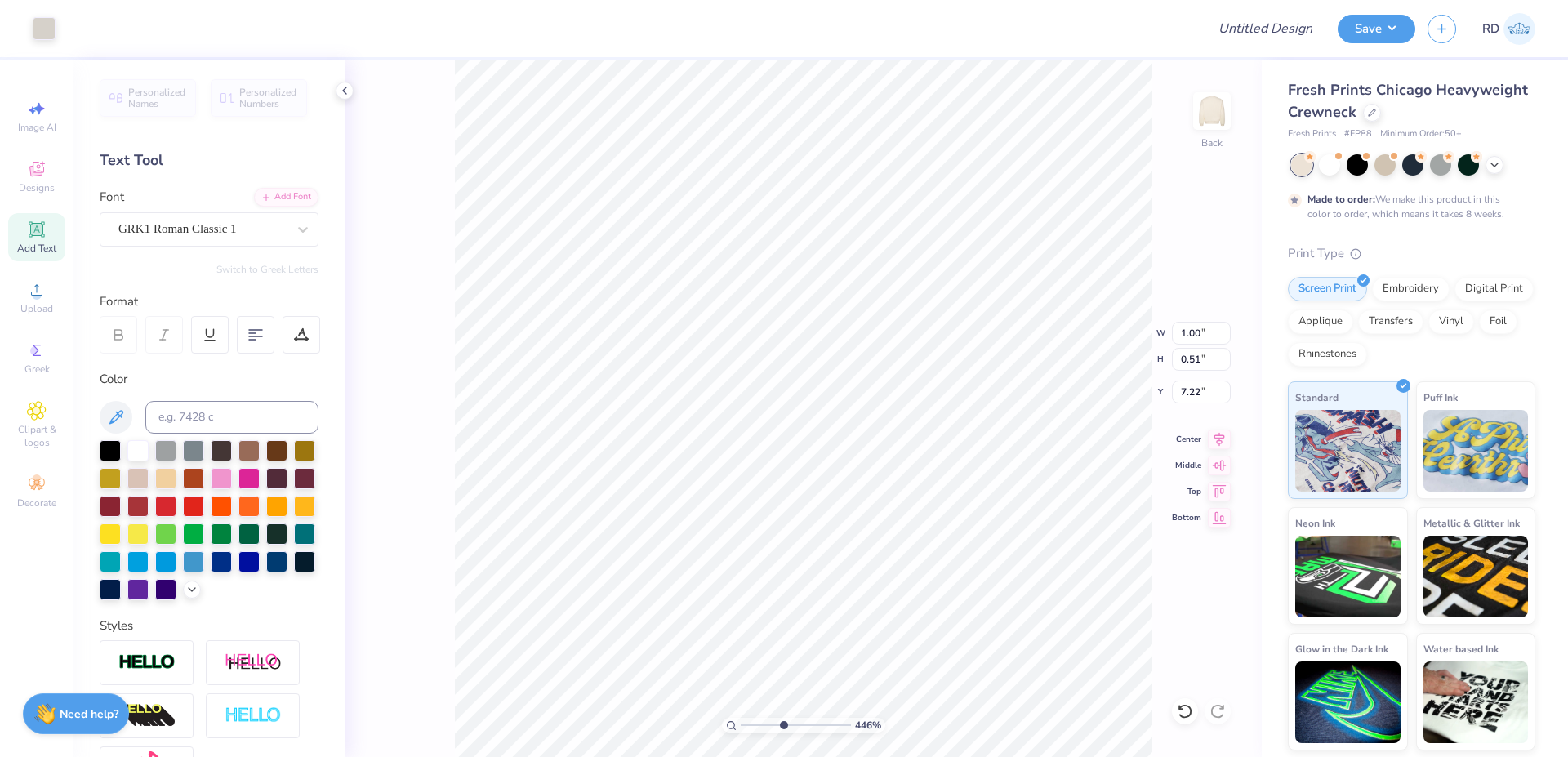
type input "4.46"
type input "0.71"
type input "0.36"
type input "7.29"
click at [201, 417] on input at bounding box center [232, 418] width 173 height 33
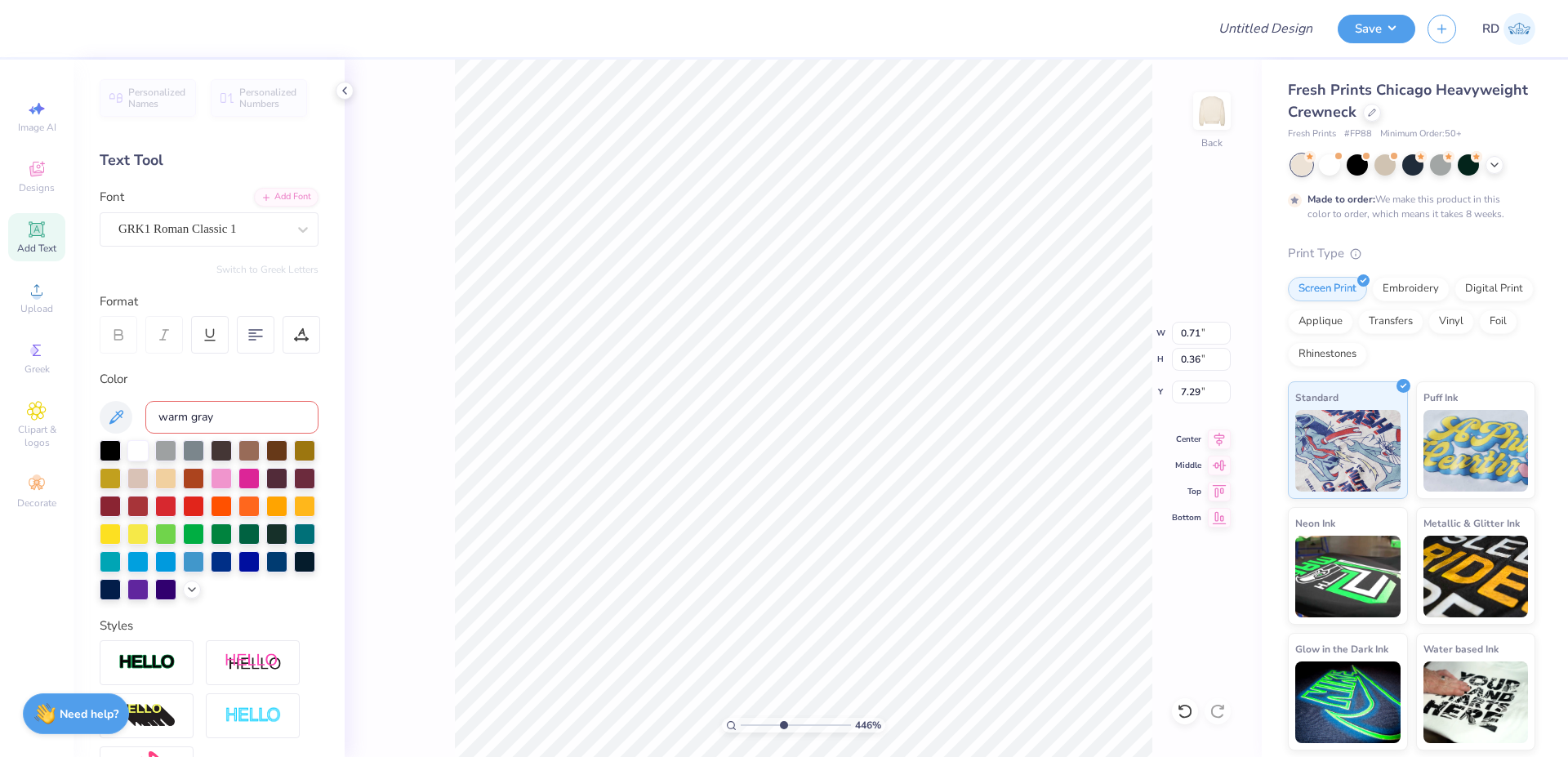
type input "warm gray 1"
type input "4.12"
click at [1197, 337] on input "0.71" at bounding box center [1200, 333] width 58 height 23
paste input "1.14"
type input "1.14"
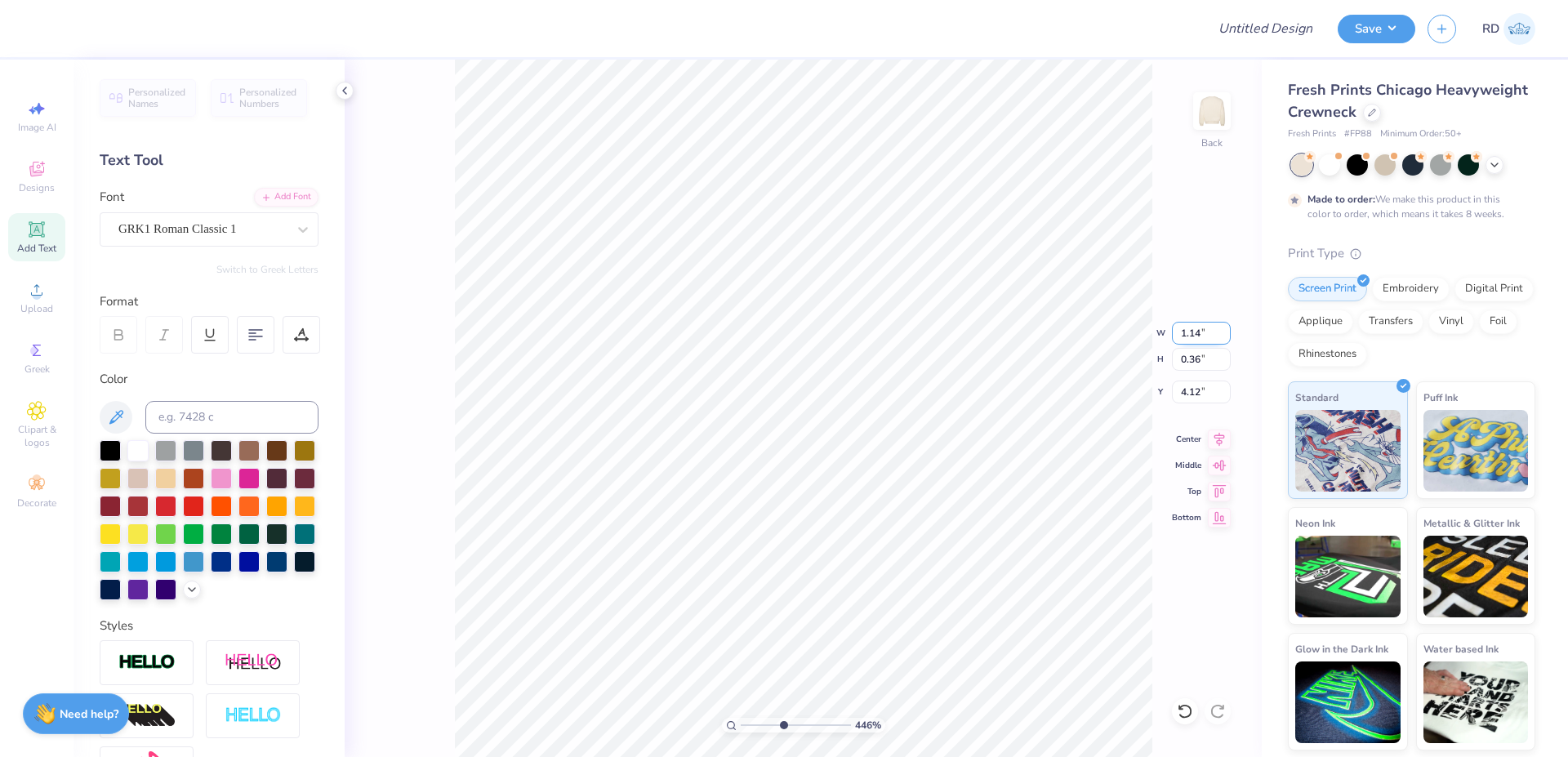
type input "0.58"
type input "4.01"
click at [807, 722] on input "range" at bounding box center [795, 724] width 110 height 14
type input "6.7"
type input "4.16"
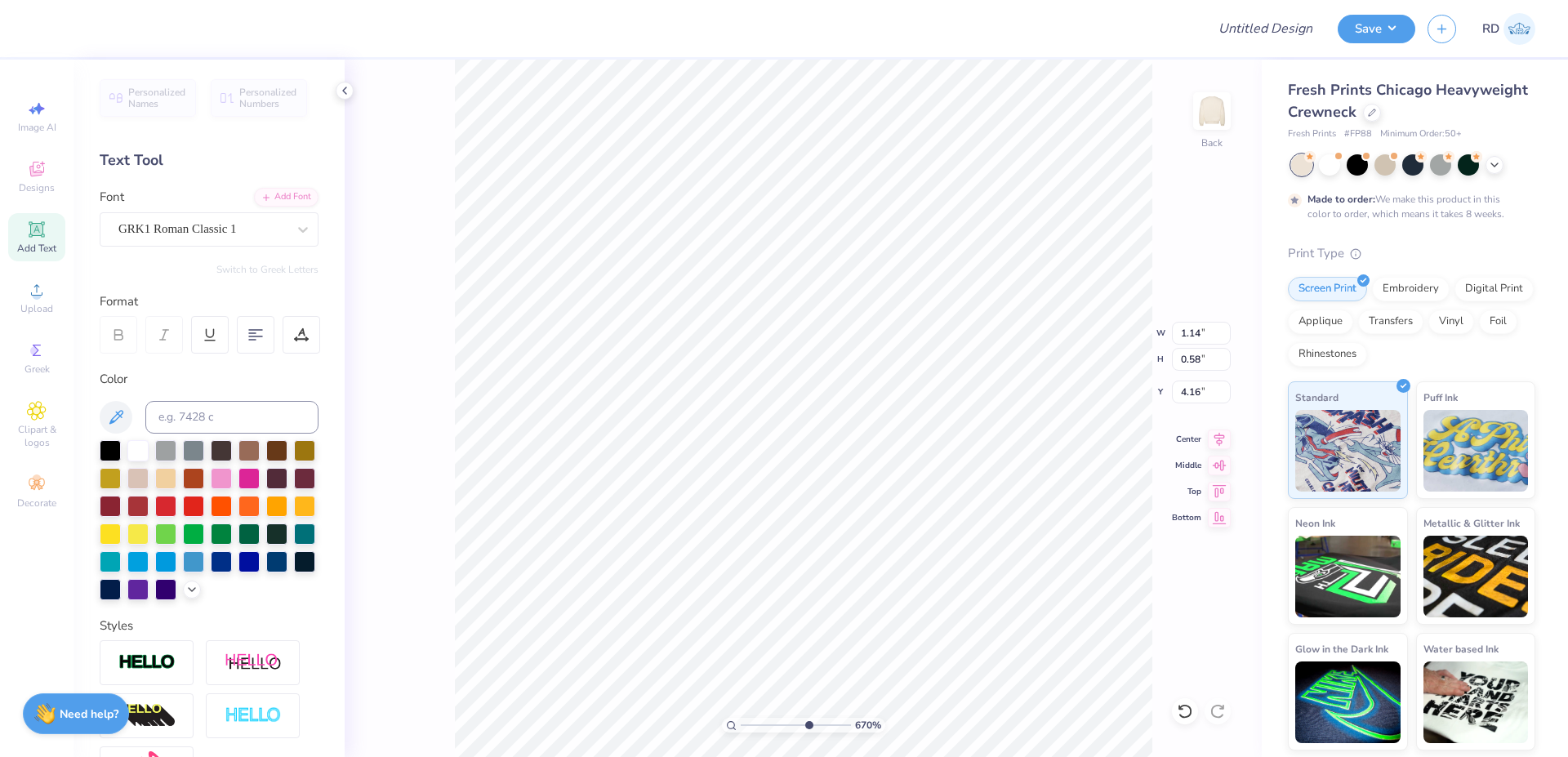
type input "7.00"
type input "3.47"
type input "3.00"
click at [763, 727] on input "range" at bounding box center [795, 724] width 110 height 14
type input "6.4"
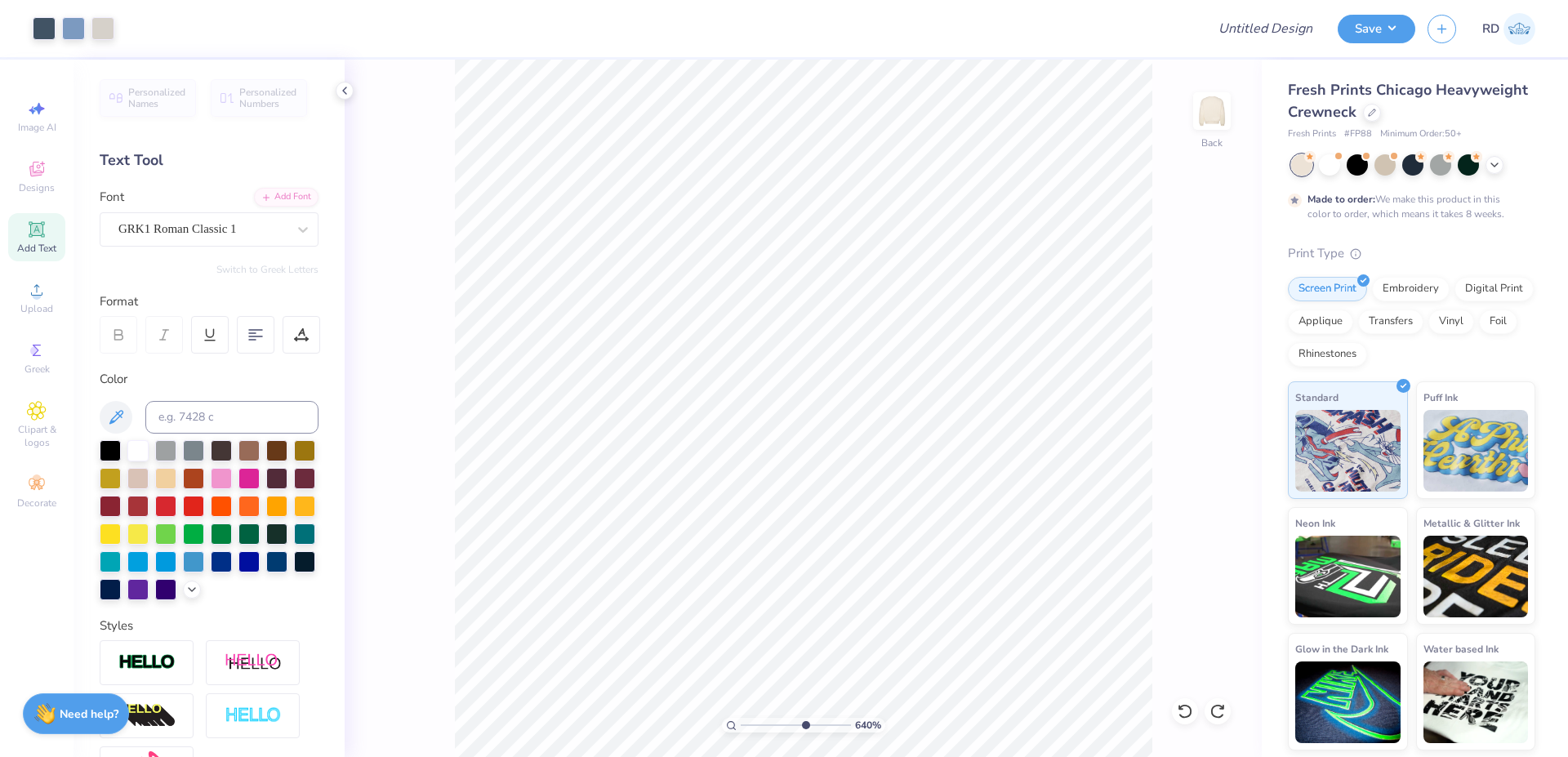
click at [804, 727] on input "range" at bounding box center [795, 724] width 110 height 14
type input "4.19"
type input "7.00"
type input "3.47"
type input "3.00"
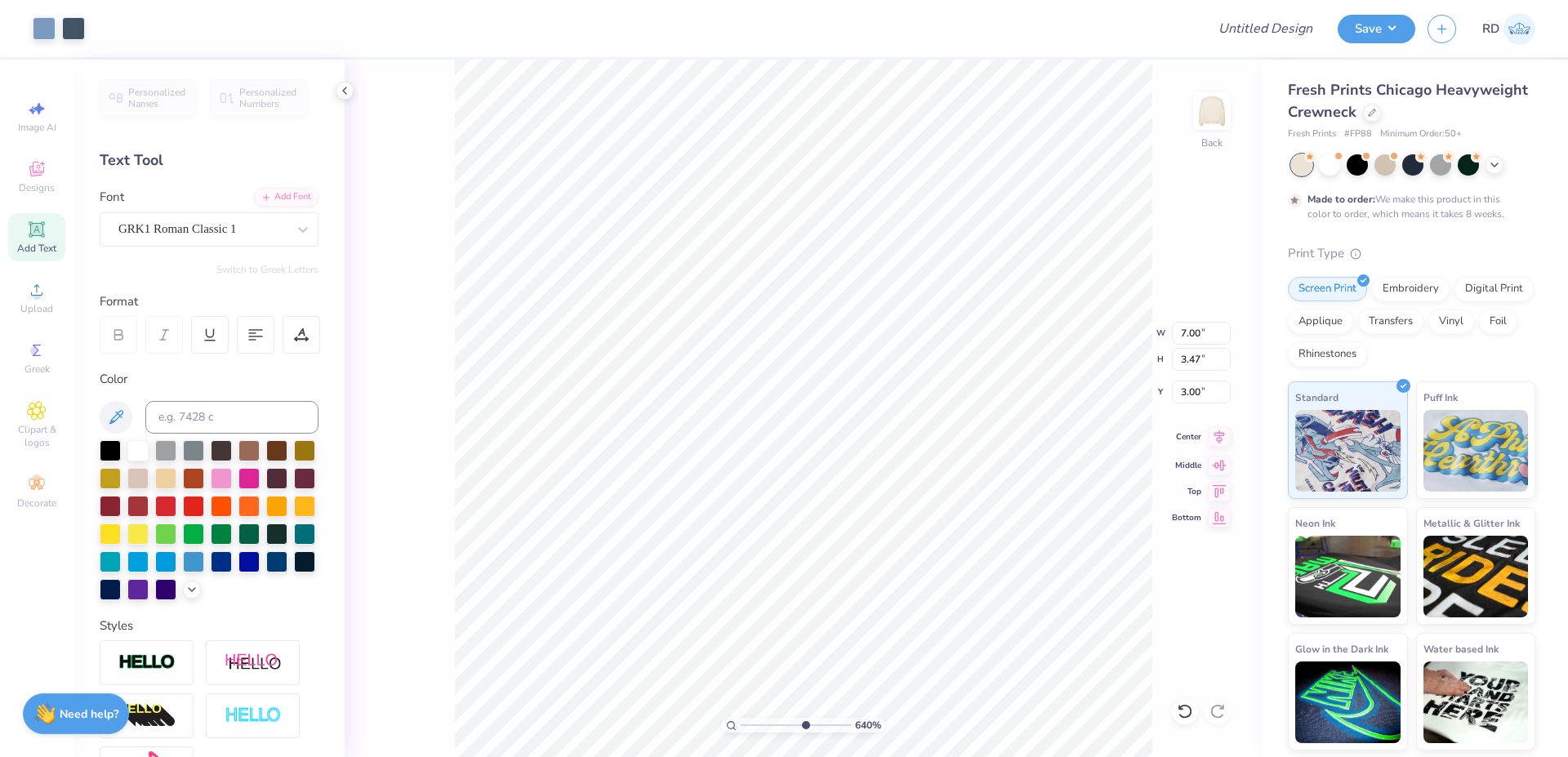
click at [1222, 429] on icon at bounding box center [1219, 437] width 23 height 19
type input "3.33"
type input "0.67"
type input "6.04"
click at [1218, 428] on div "640 % Back W 3.33 3.33 " H 0.67 0.67 " Y 6.04 6.04 " Center Middle Top Bottom" at bounding box center [803, 408] width 917 height 698
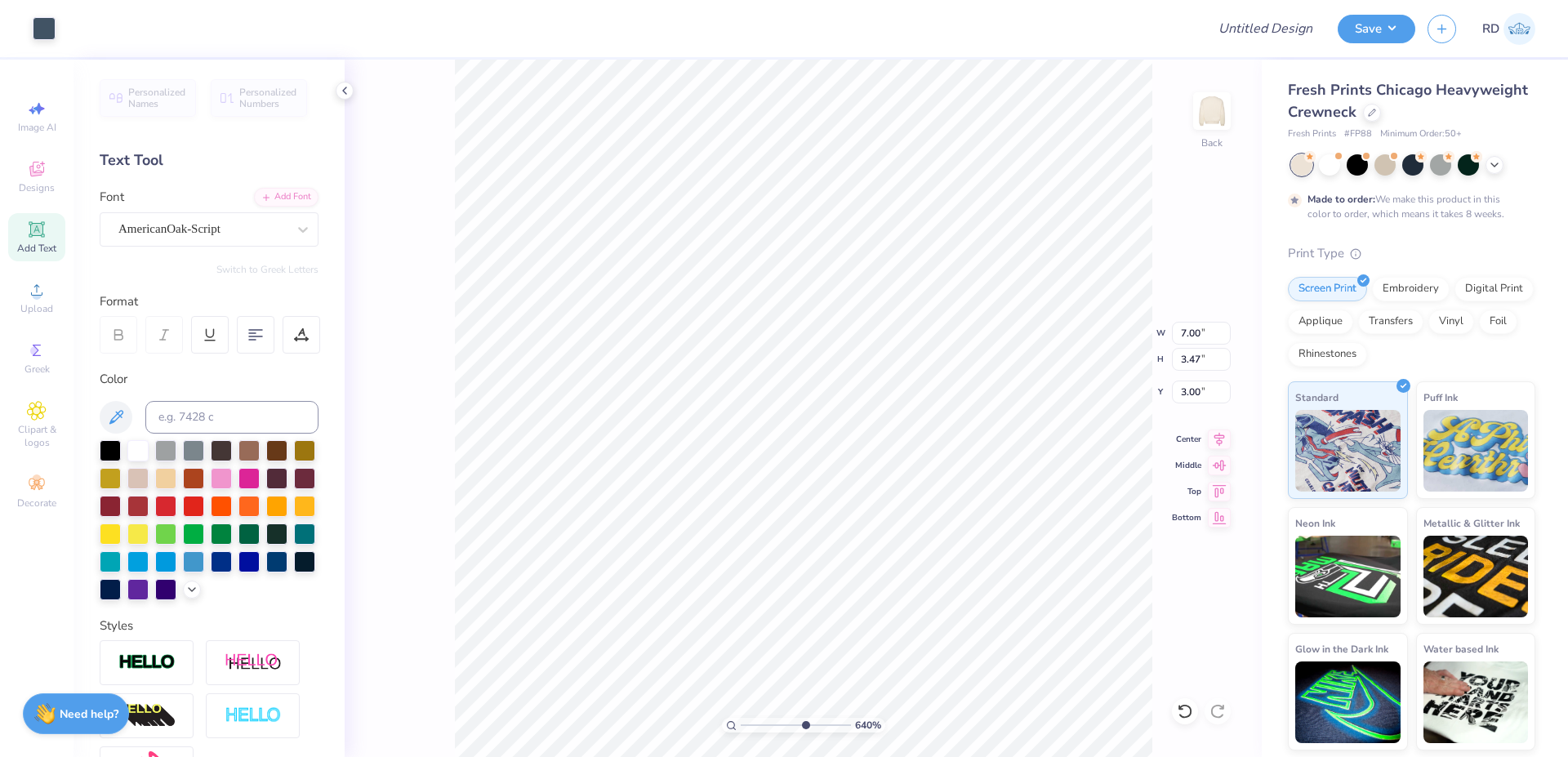
type input "3.33"
type input "0.67"
type input "6.04"
click at [1093, 645] on li "Bring to Front" at bounding box center [1079, 641] width 128 height 32
click at [1219, 436] on icon at bounding box center [1219, 436] width 11 height 13
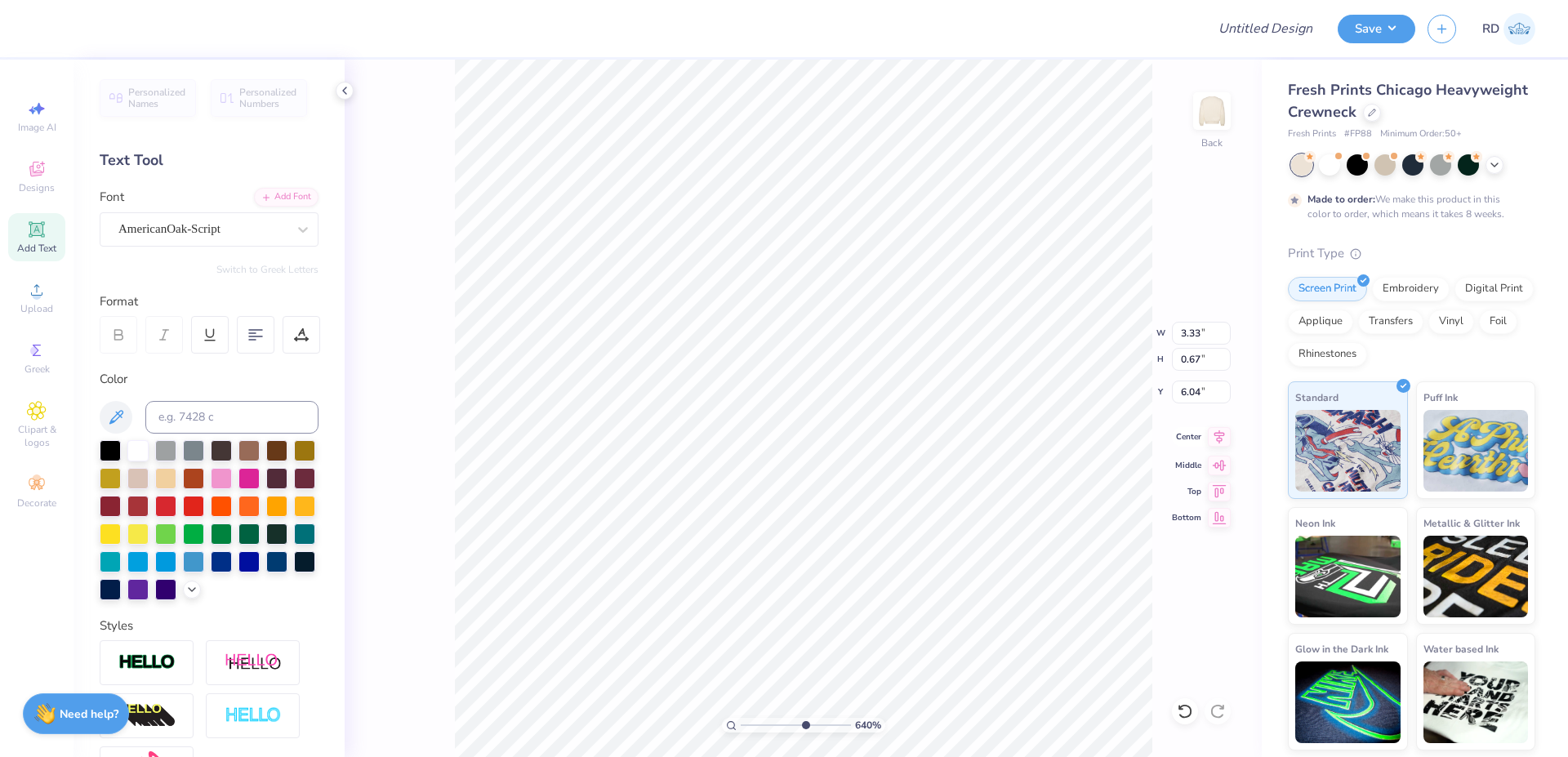
type input "1.00"
type input "0.51"
type input "7.22"
drag, startPoint x: 779, startPoint y: 727, endPoint x: 726, endPoint y: 731, distance: 53.2
type input "1"
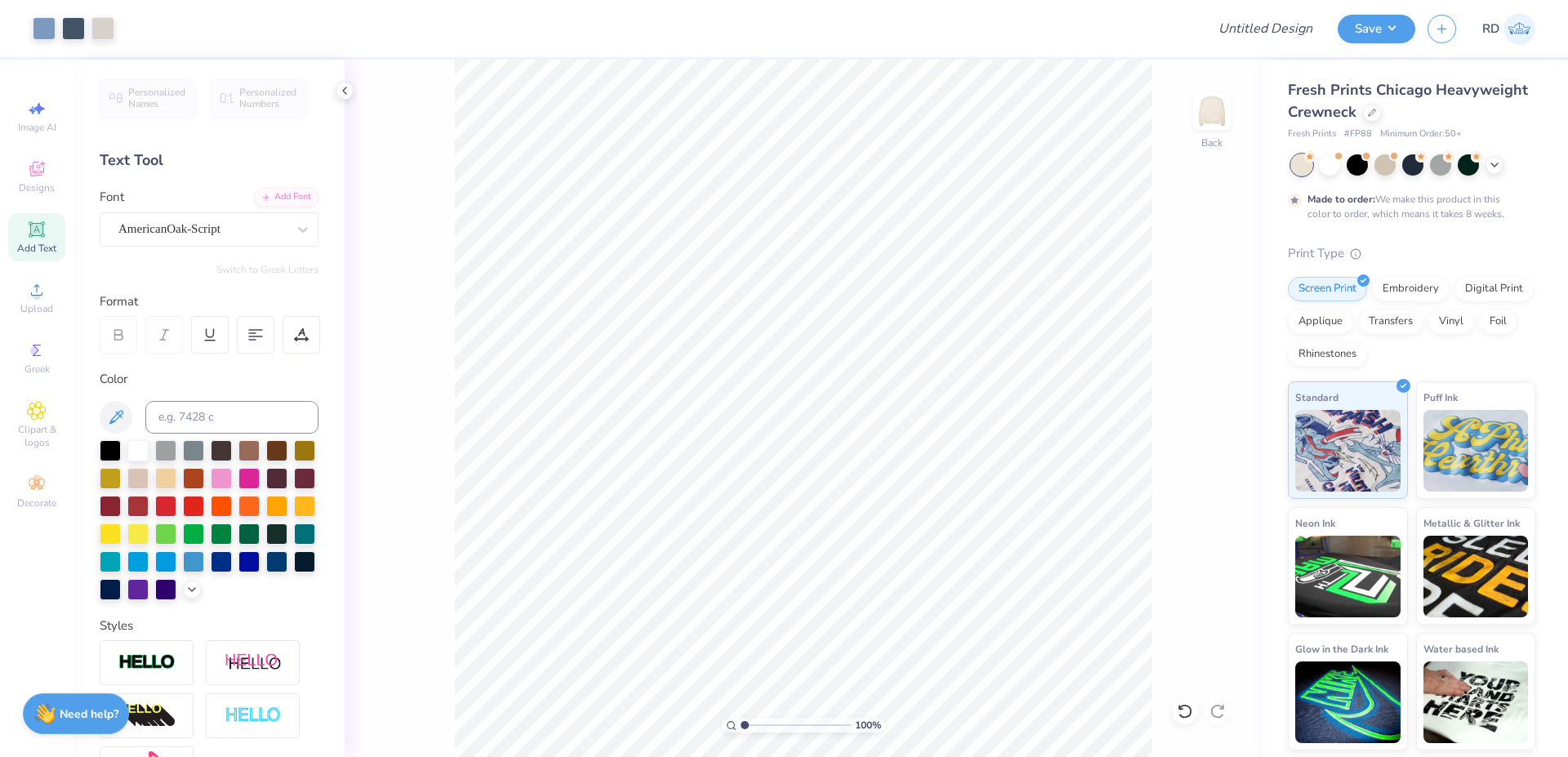
click at [740, 731] on input "range" at bounding box center [795, 724] width 110 height 14
click at [1223, 437] on icon at bounding box center [1219, 437] width 23 height 19
click at [1293, 25] on input "Design Title" at bounding box center [1244, 29] width 160 height 33
paste input "FPS239840"
type input "FPS239840"
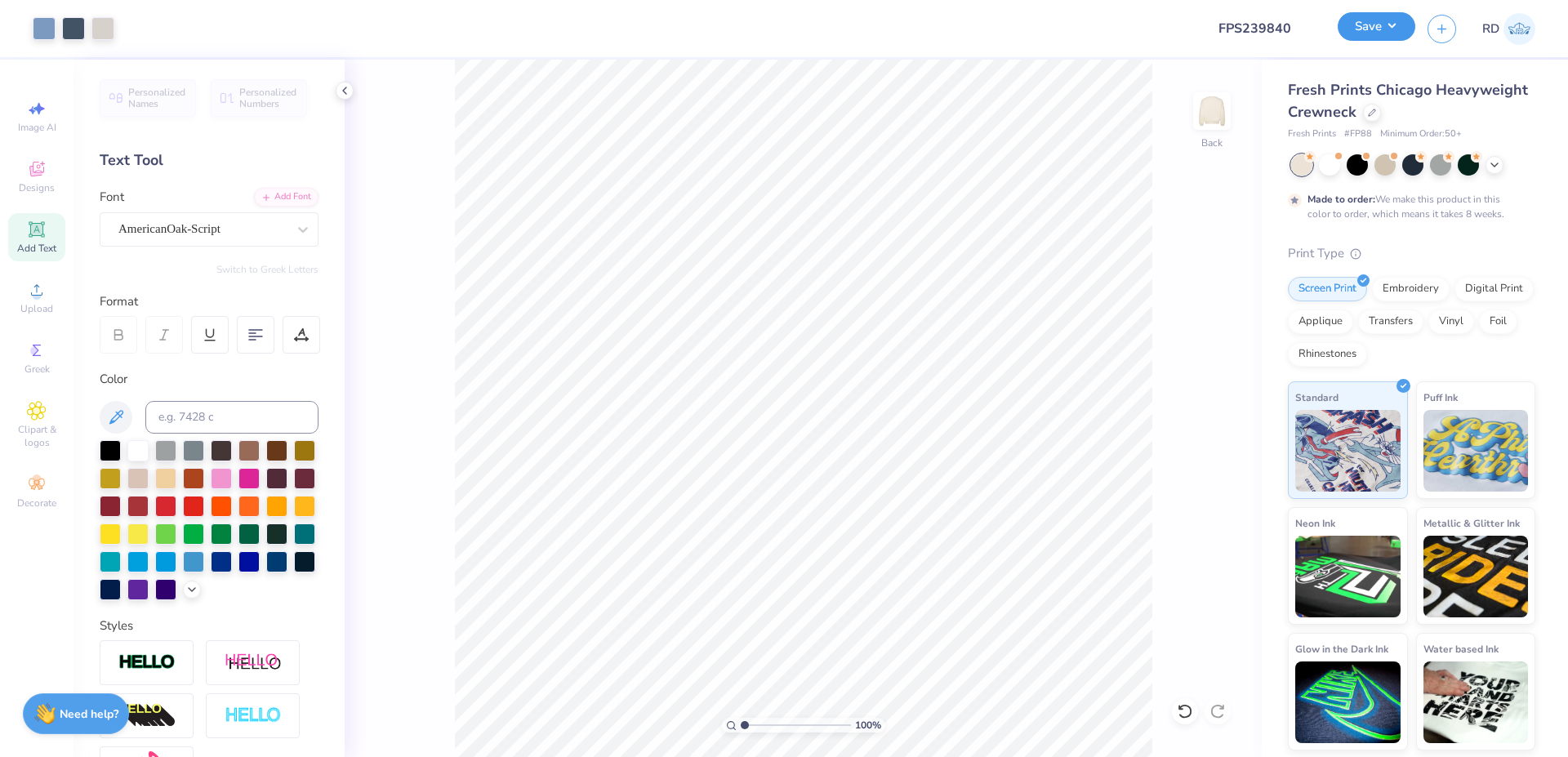
click at [1386, 41] on div "Save" at bounding box center [1375, 29] width 78 height 29
click at [1377, 31] on button "Save" at bounding box center [1375, 27] width 78 height 29
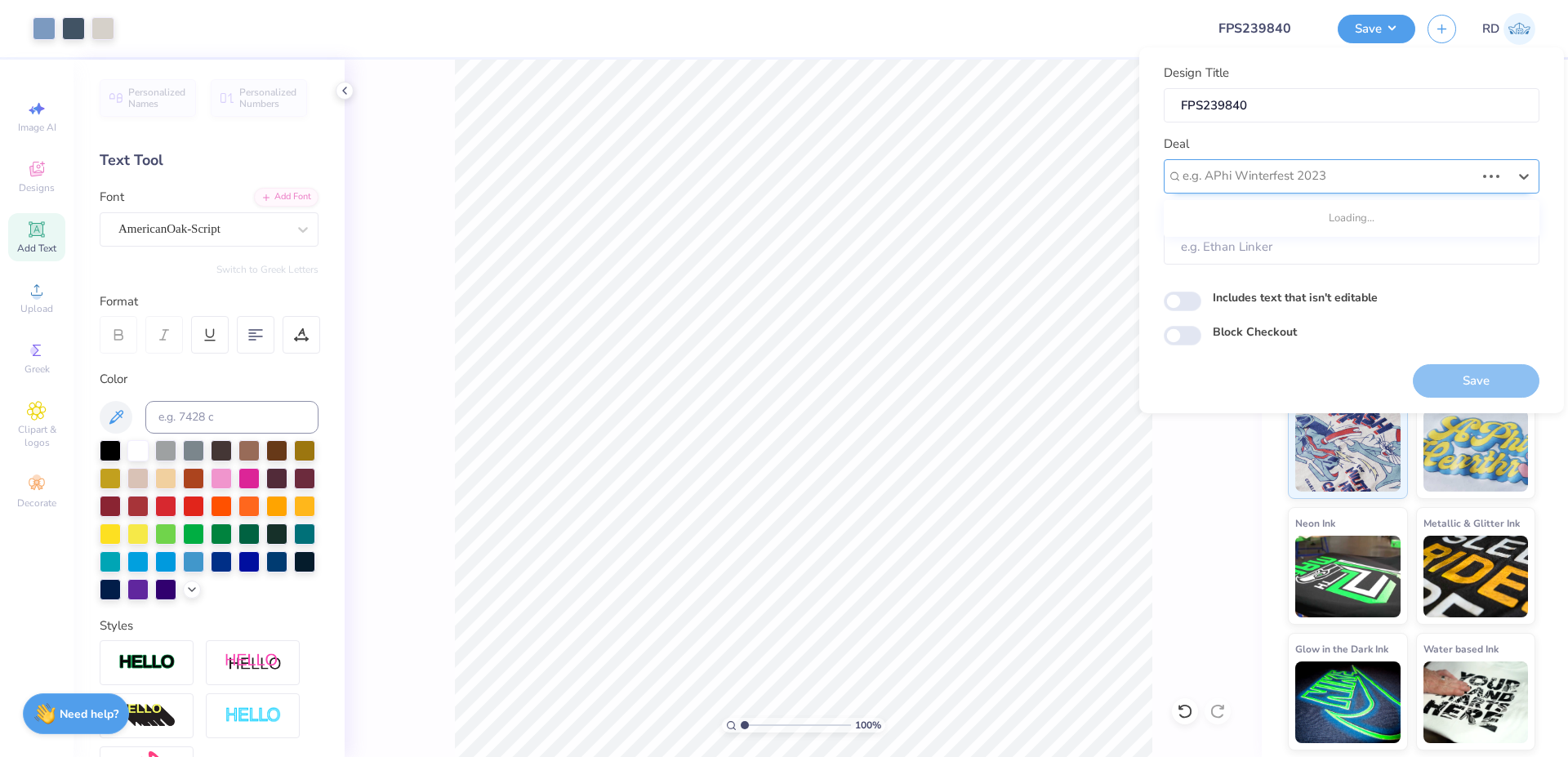
click at [1238, 172] on div at bounding box center [1328, 175] width 292 height 22
click at [1276, 224] on div "Design Tool Gallery" at bounding box center [1351, 220] width 362 height 27
type input "gallery"
type input "Design Tool Gallery User"
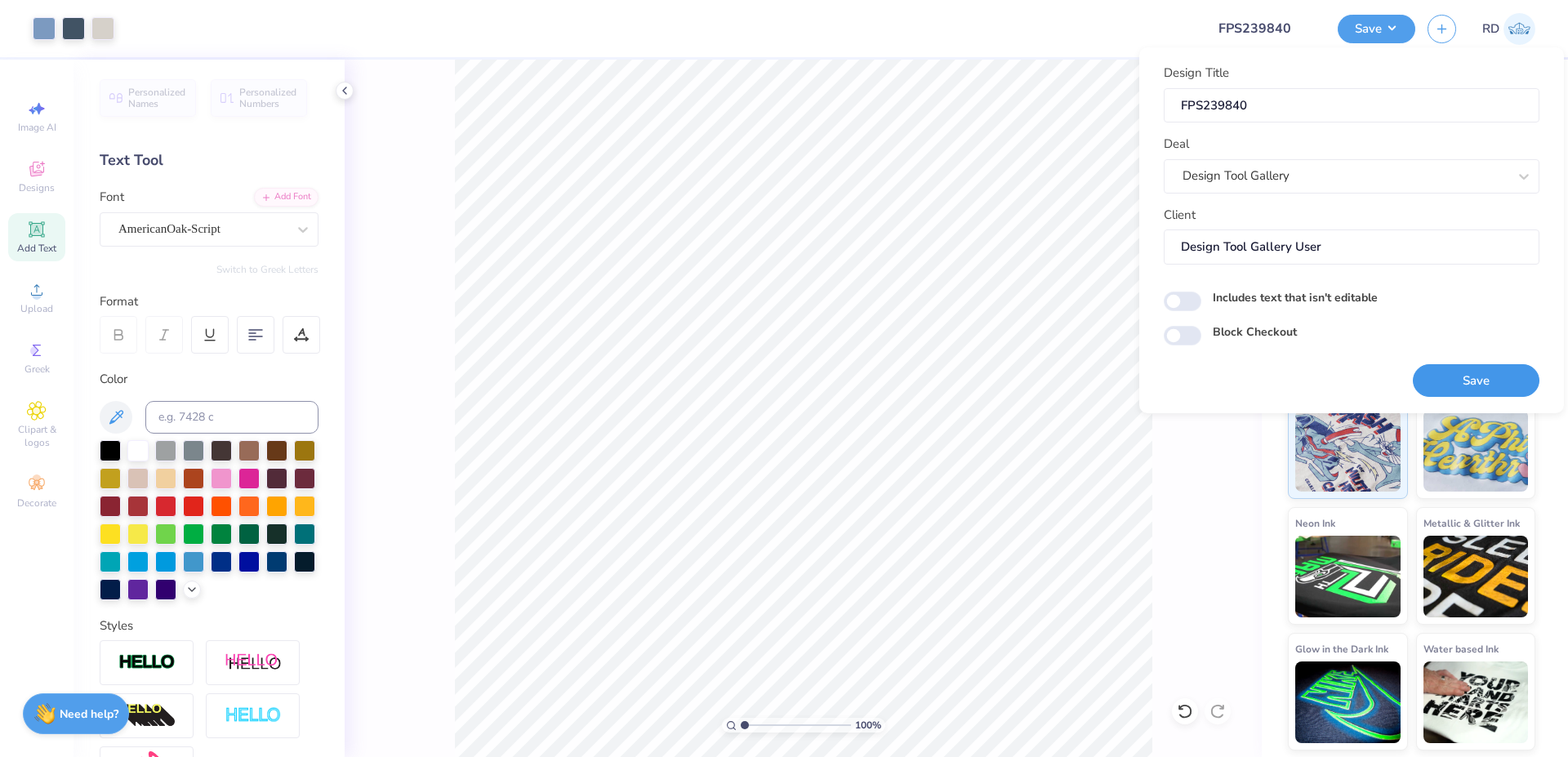
click at [1463, 379] on button "Save" at bounding box center [1476, 380] width 126 height 34
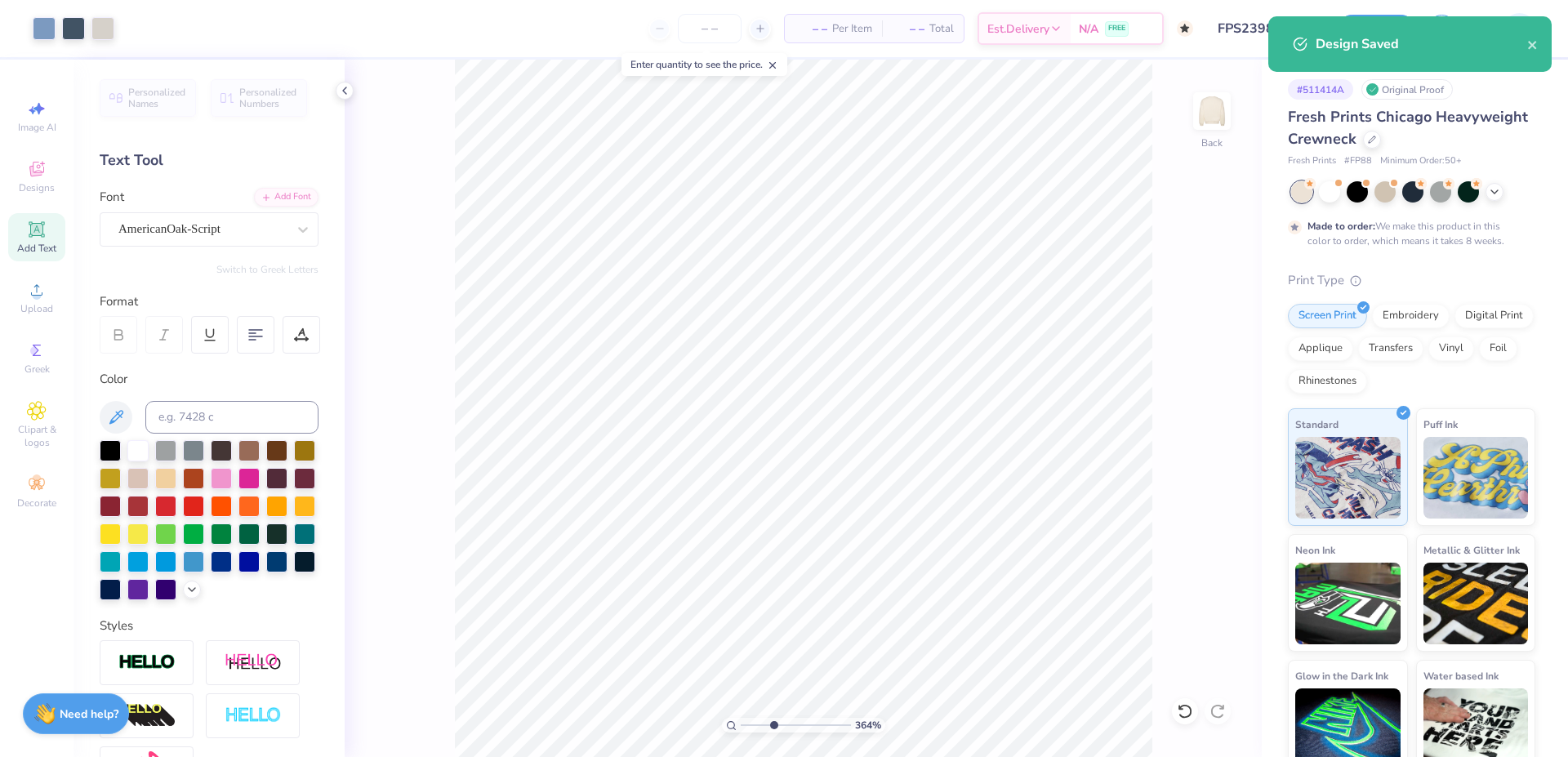
click at [773, 724] on input "range" at bounding box center [795, 724] width 110 height 14
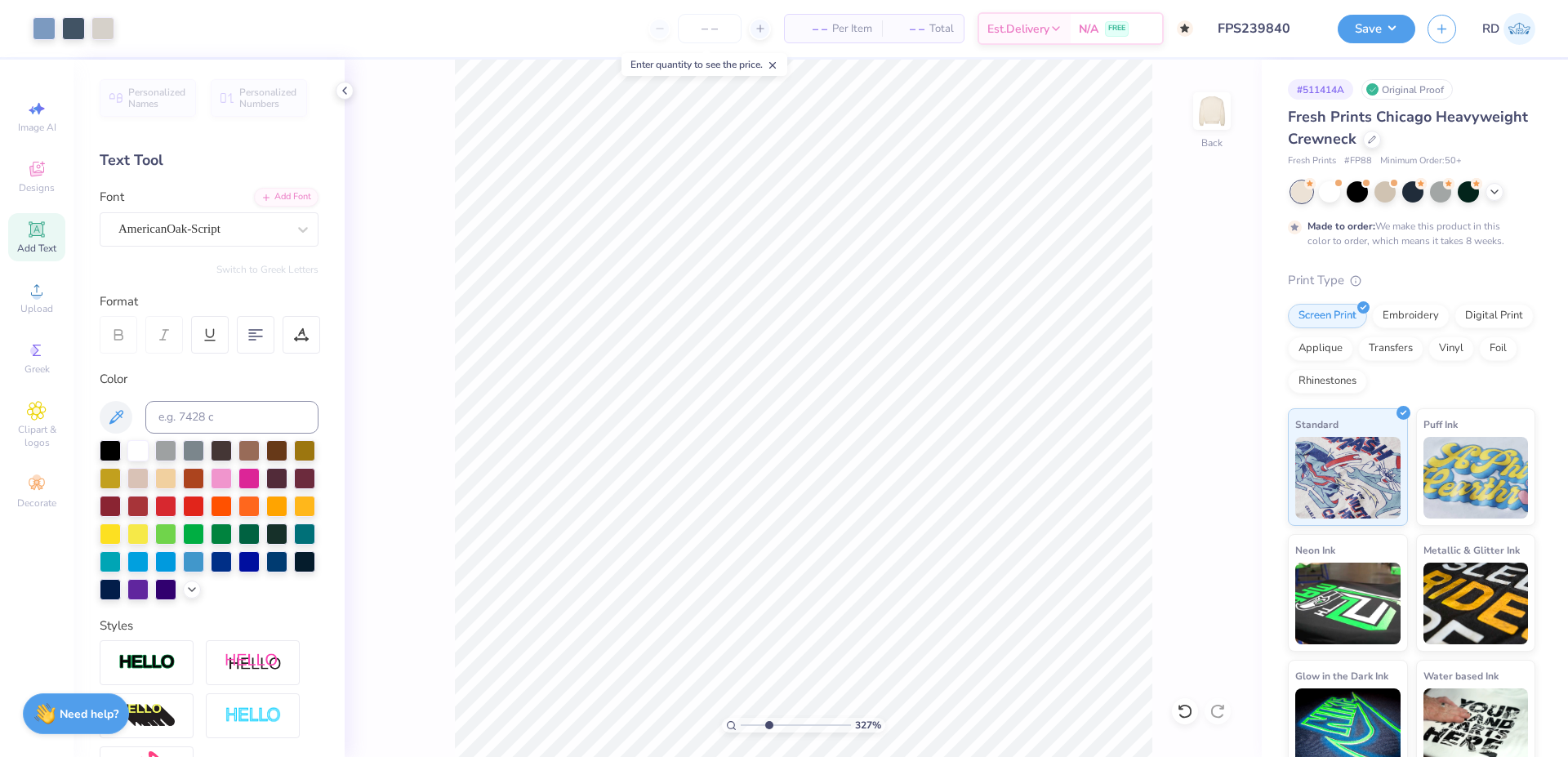
drag, startPoint x: 802, startPoint y: 723, endPoint x: 768, endPoint y: 739, distance: 37.6
click at [768, 733] on input "range" at bounding box center [795, 724] width 110 height 14
type input "3.2"
click at [1375, 25] on button "Save" at bounding box center [1375, 27] width 78 height 29
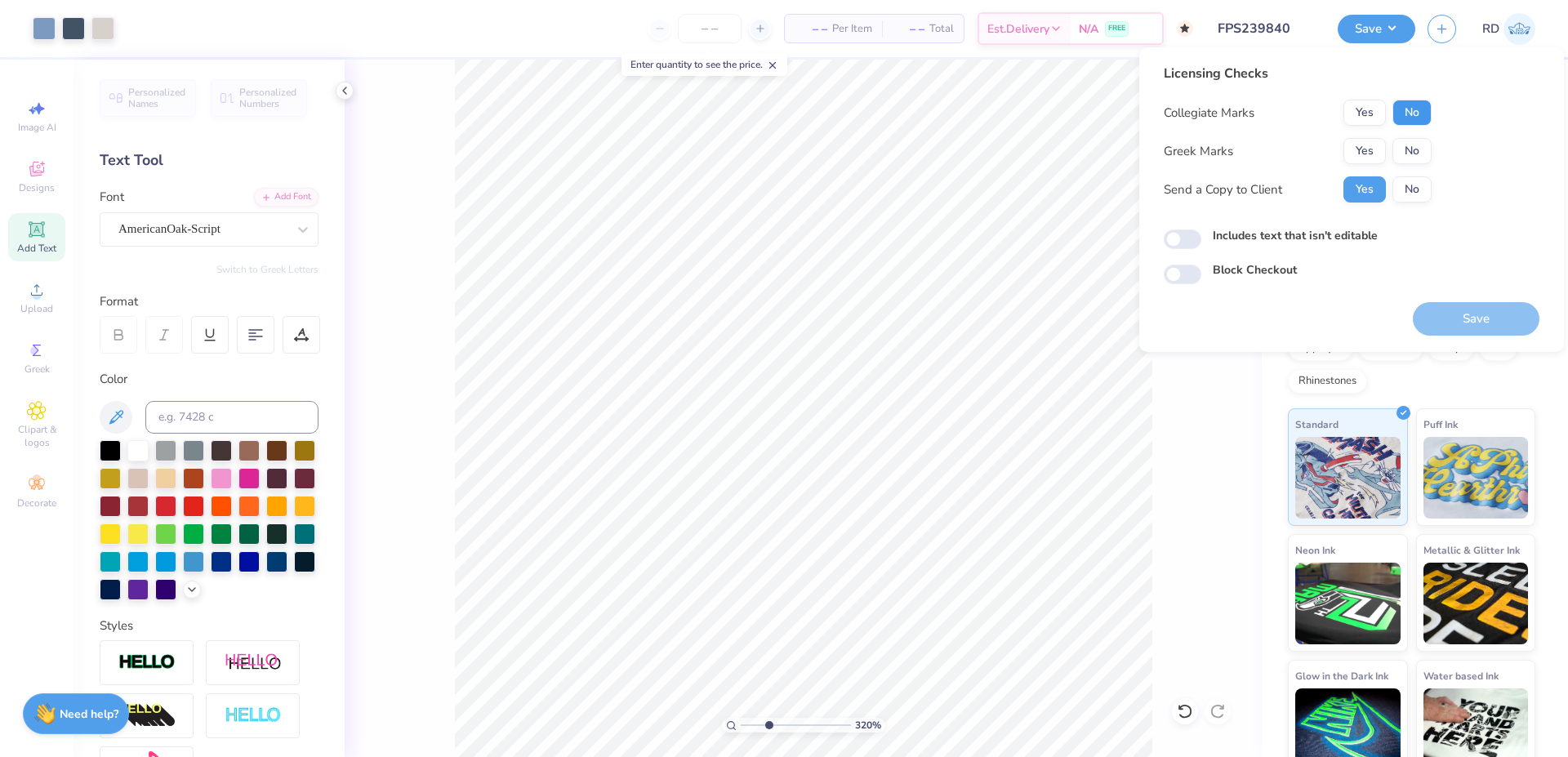
click at [1412, 121] on button "No" at bounding box center [1411, 112] width 39 height 26
click at [1362, 156] on button "Yes" at bounding box center [1364, 150] width 42 height 26
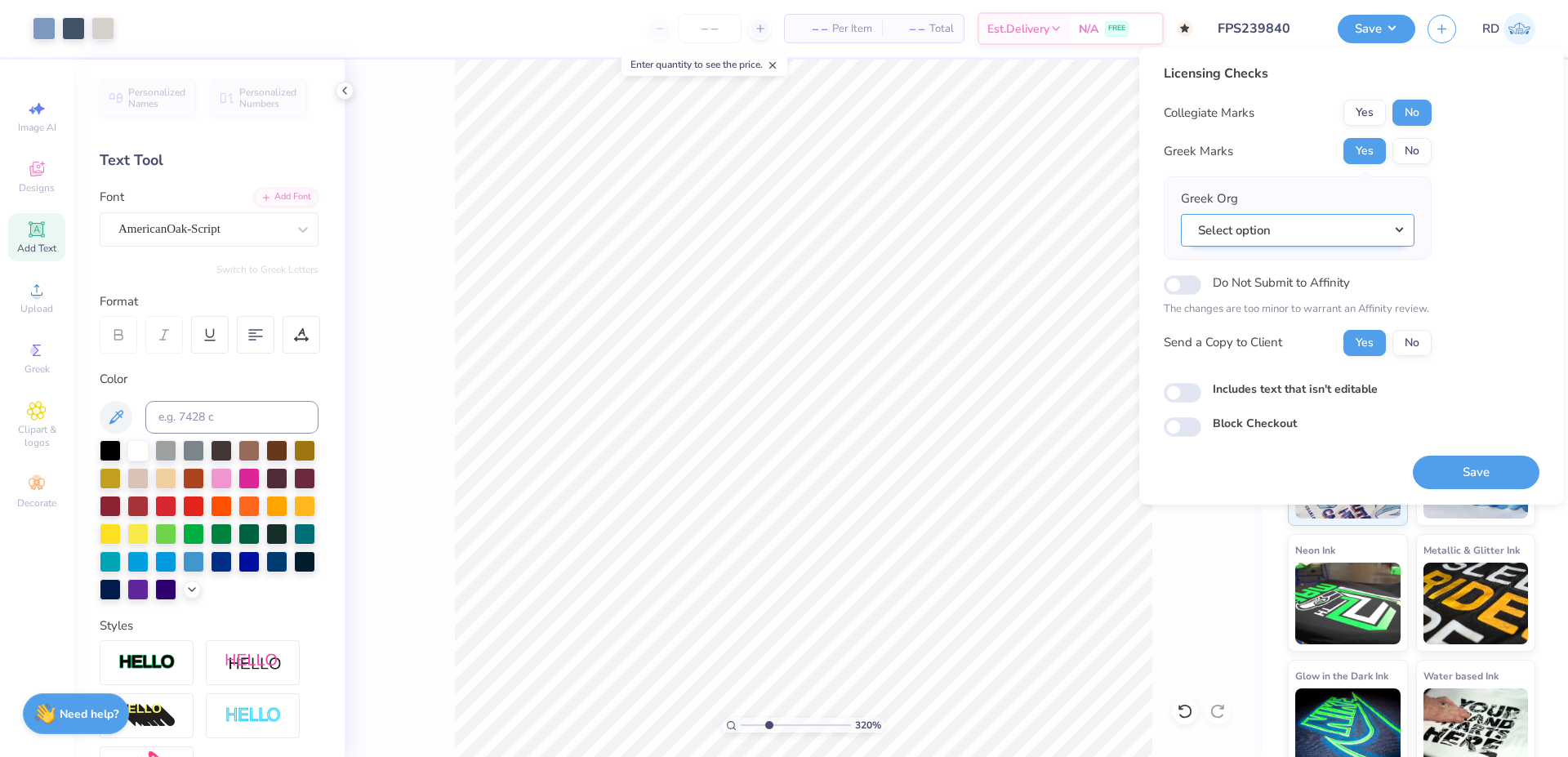
click at [1336, 235] on button "Select option" at bounding box center [1298, 230] width 234 height 34
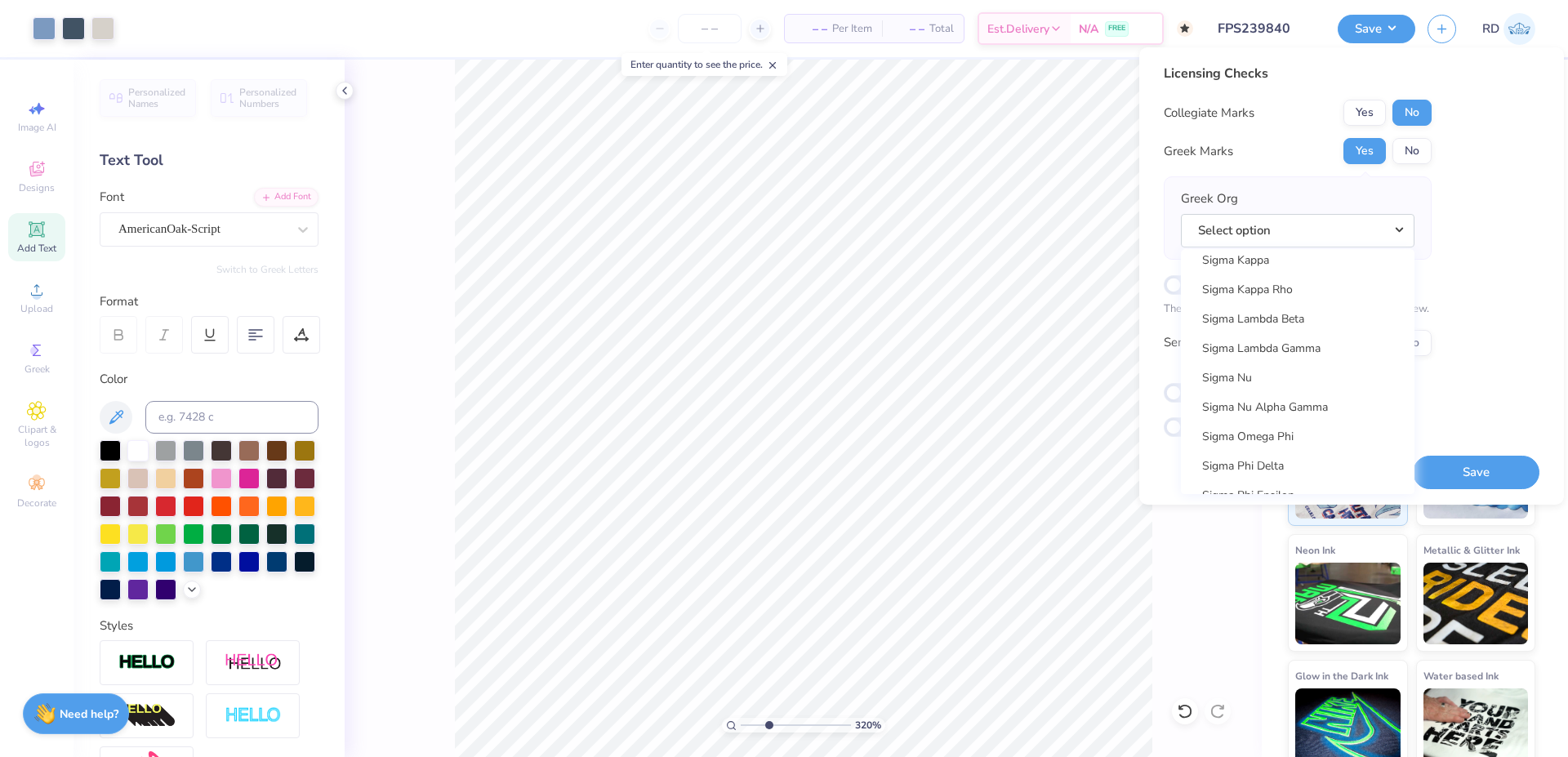
scroll to position [10694, 0]
click at [1287, 283] on link "Sigma Kappa" at bounding box center [1297, 278] width 220 height 27
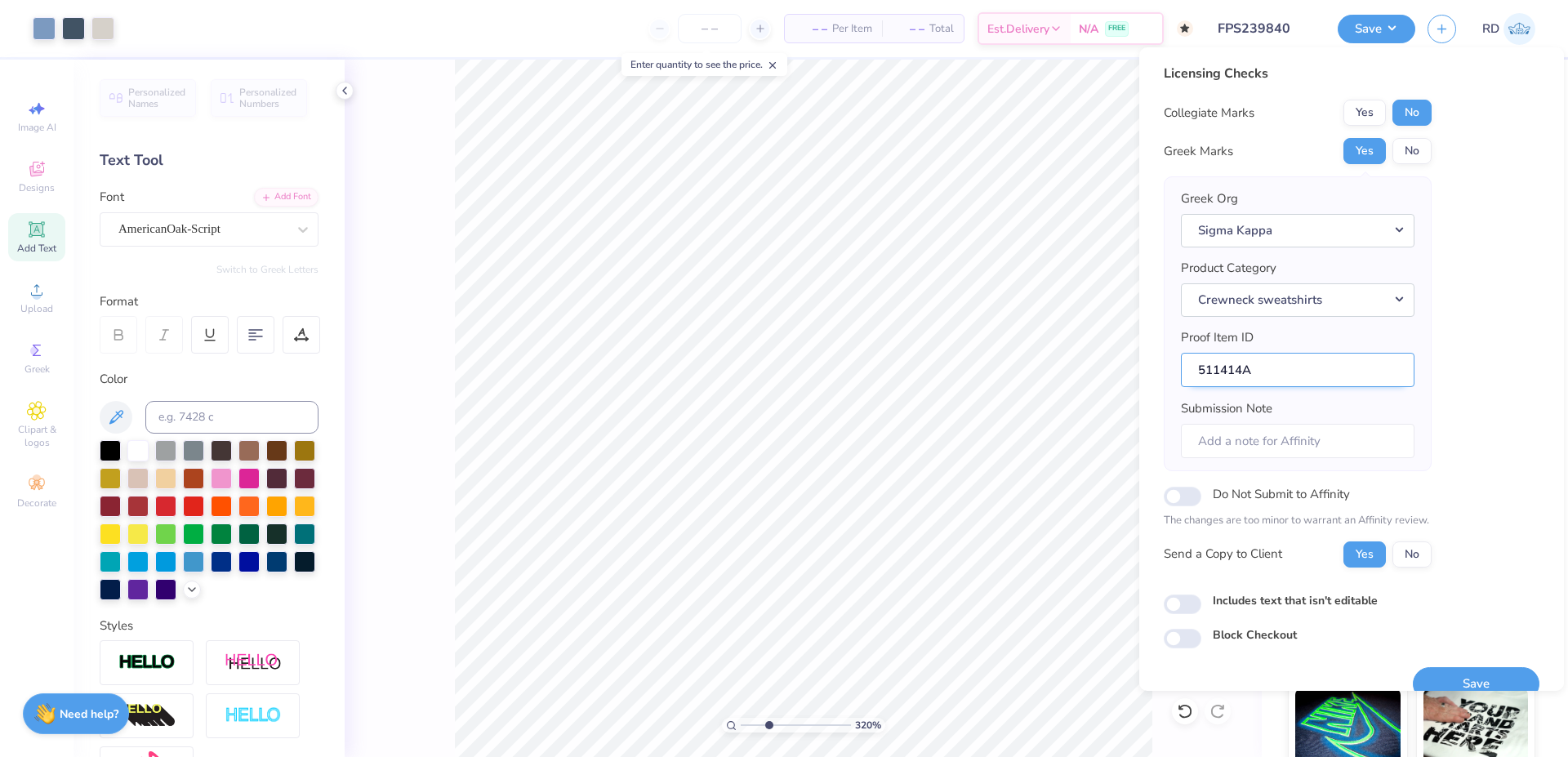
drag, startPoint x: 1240, startPoint y: 370, endPoint x: 1157, endPoint y: 372, distance: 83.0
click at [1181, 372] on input "511414A" at bounding box center [1298, 370] width 234 height 35
click at [1466, 681] on button "Save" at bounding box center [1476, 683] width 126 height 34
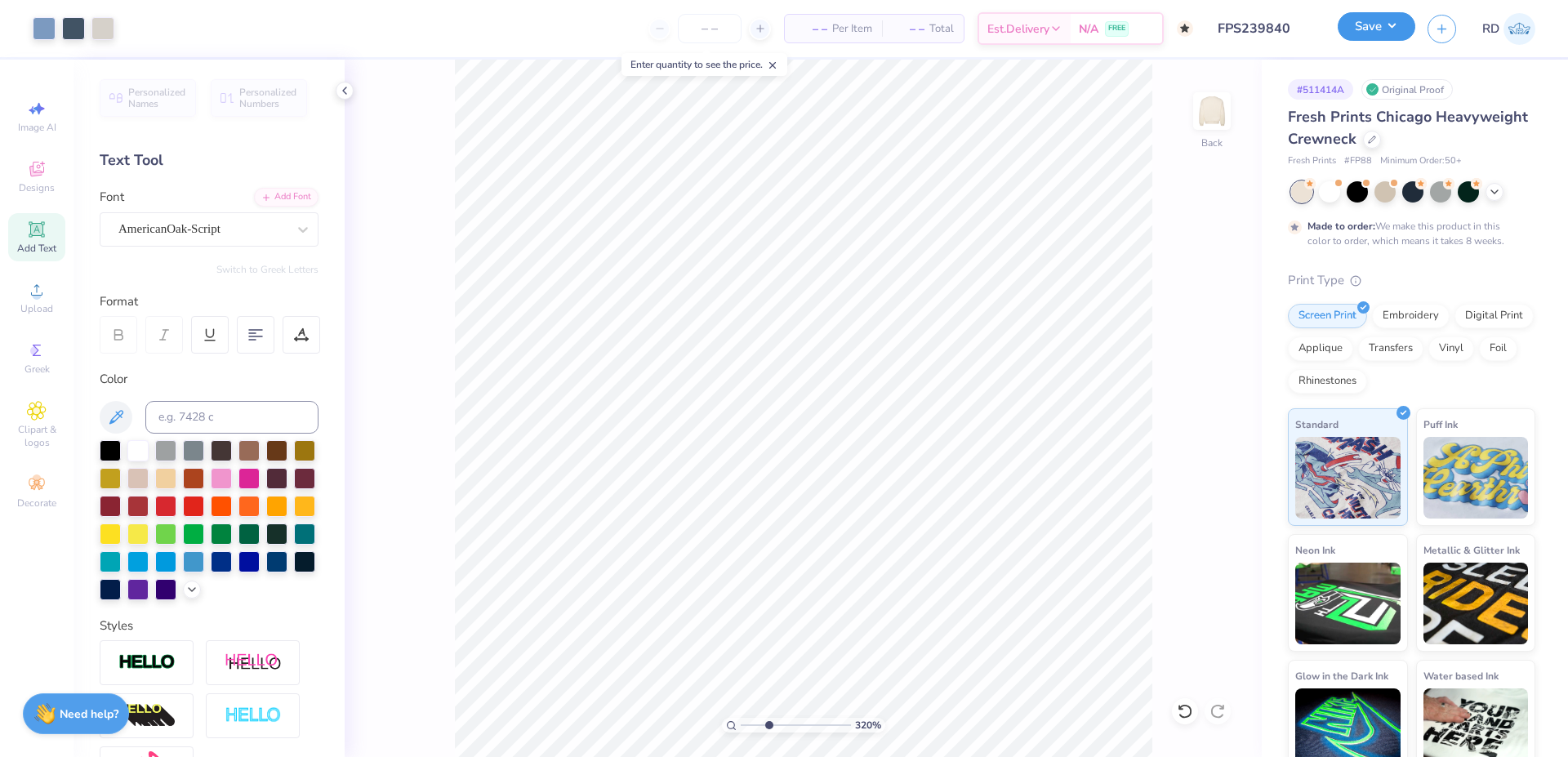
click at [1370, 28] on button "Save" at bounding box center [1375, 27] width 78 height 29
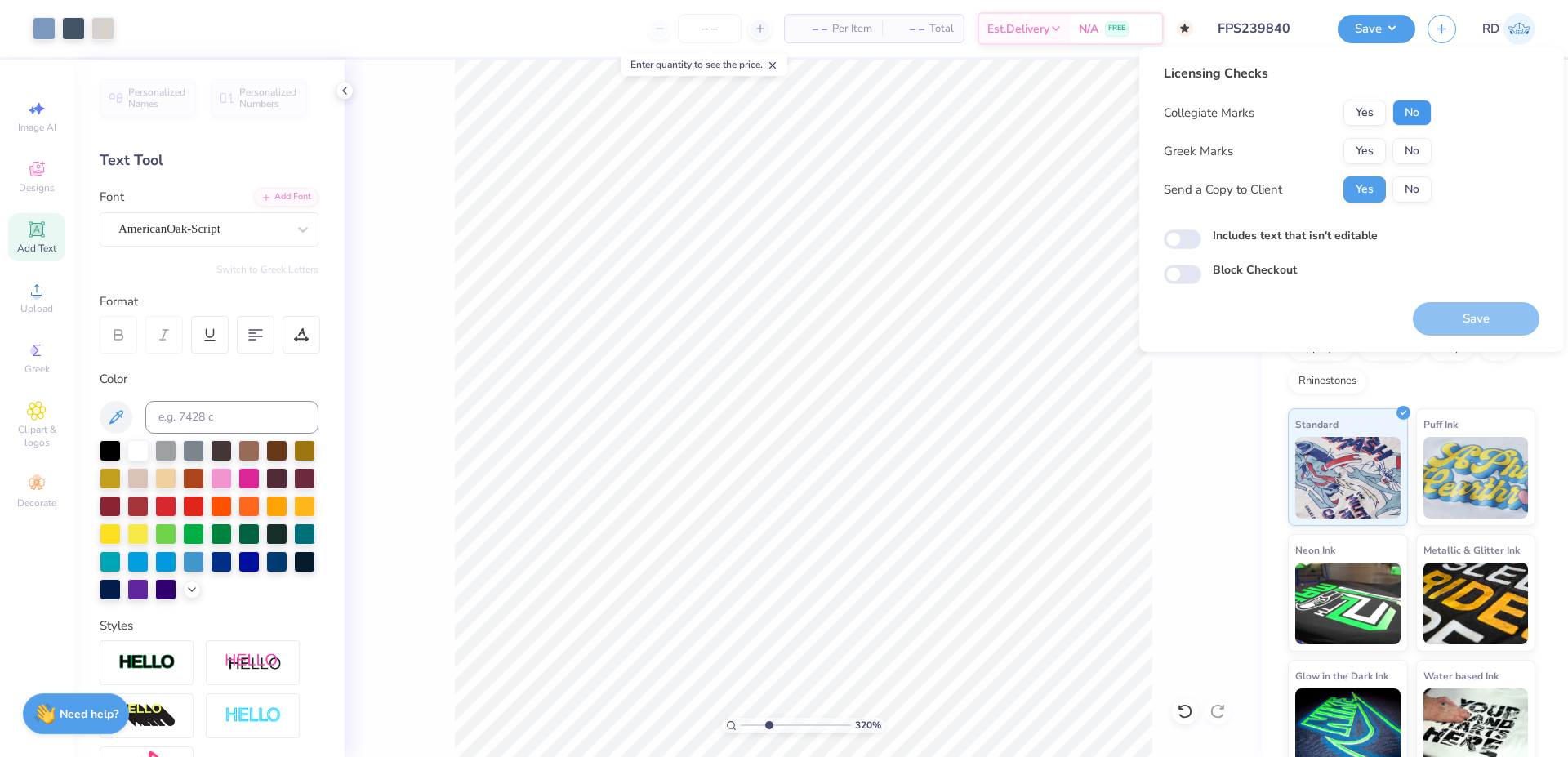
click at [1429, 115] on button "No" at bounding box center [1411, 112] width 39 height 26
click at [1369, 153] on button "Yes" at bounding box center [1364, 150] width 42 height 26
